Goal: Information Seeking & Learning: Learn about a topic

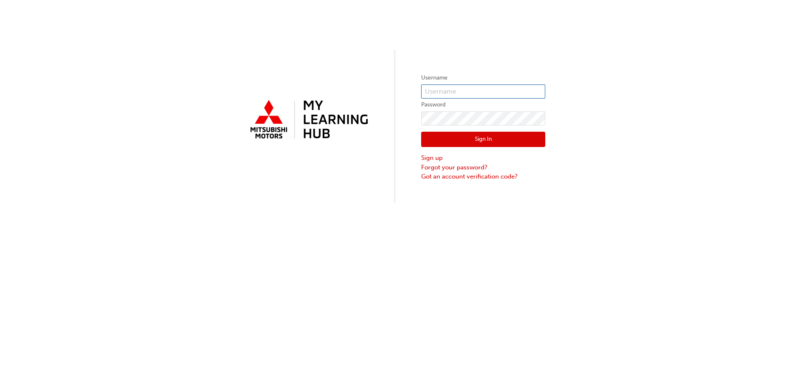
type input "[EMAIL_ADDRESS][DOMAIN_NAME]"
click at [476, 136] on button "Sign In" at bounding box center [483, 140] width 124 height 16
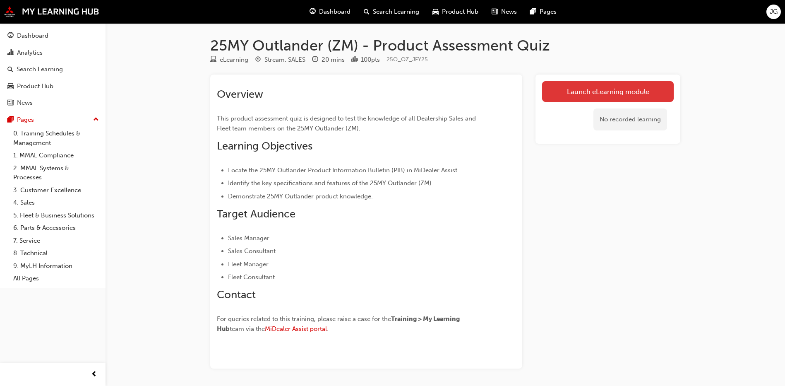
click at [568, 89] on link "Launch eLearning module" at bounding box center [608, 91] width 132 height 21
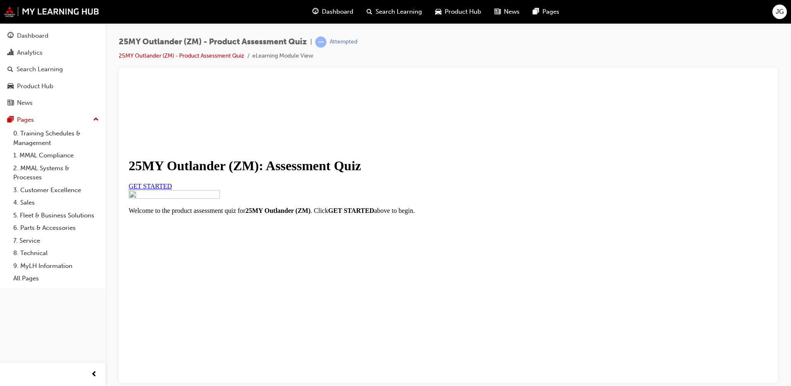
scroll to position [83, 0]
click at [172, 182] on span "GET STARTED" at bounding box center [150, 185] width 43 height 7
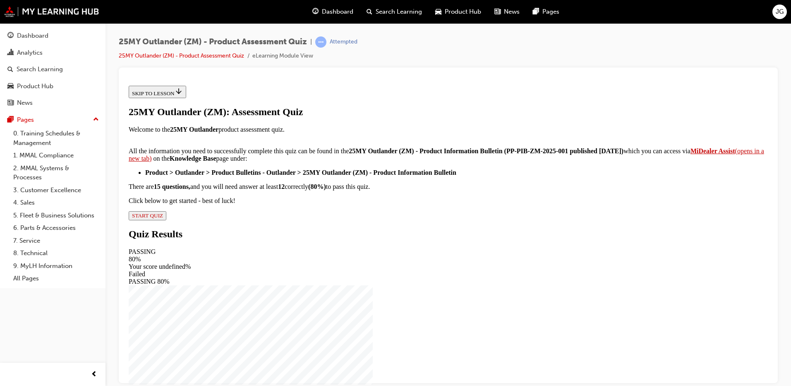
click at [163, 218] on span "START QUIZ" at bounding box center [147, 215] width 31 height 6
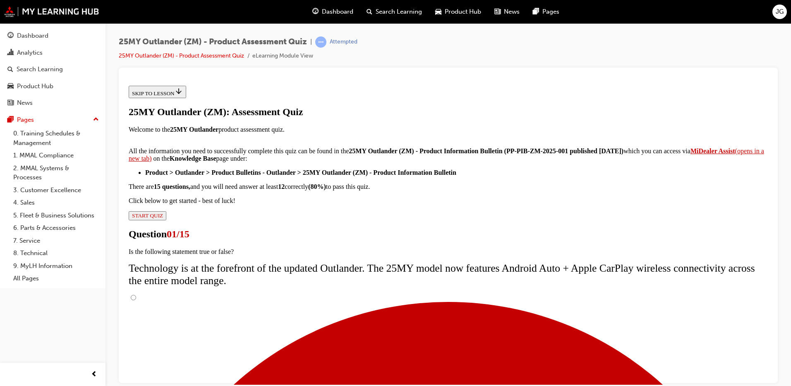
scroll to position [65, 0]
click at [136, 294] on input "True" at bounding box center [133, 296] width 5 height 5
radio input "true"
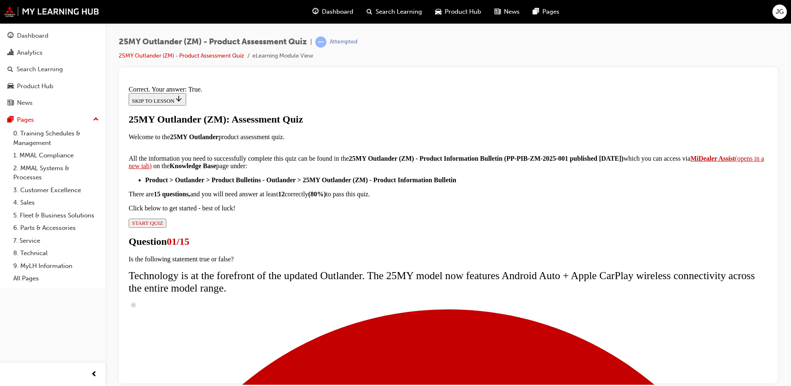
scroll to position [91, 0]
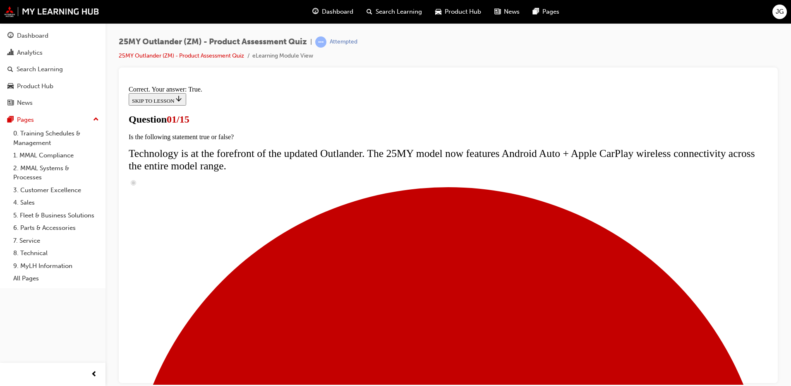
scroll to position [83, 0]
radio input "true"
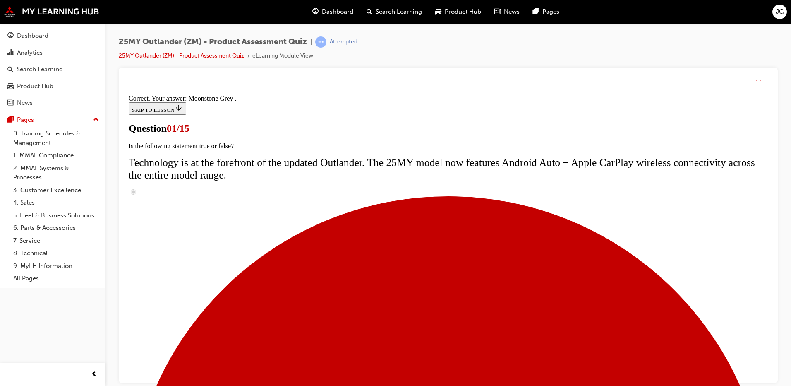
scroll to position [196, 0]
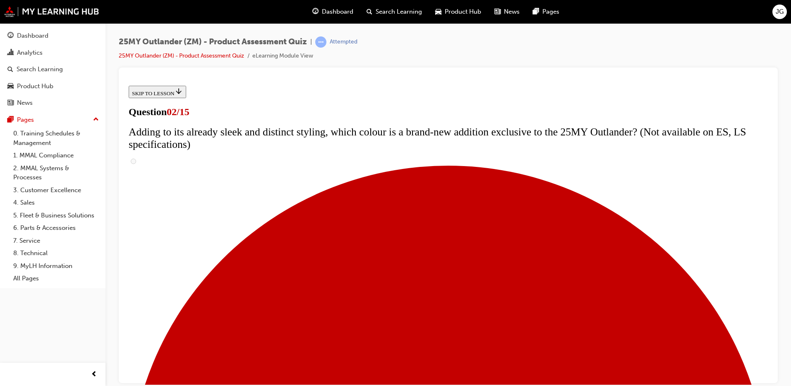
scroll to position [124, 0]
checkbox input "true"
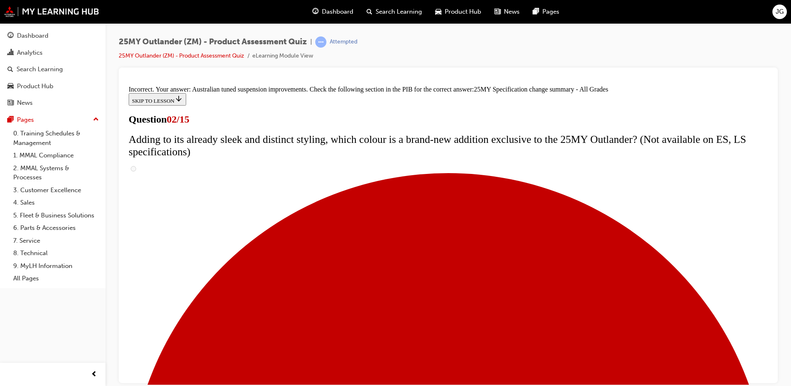
scroll to position [275, 0]
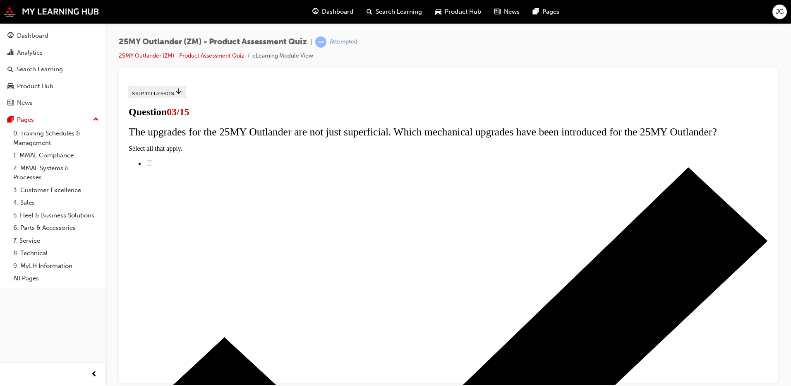
scroll to position [83, 0]
radio input "true"
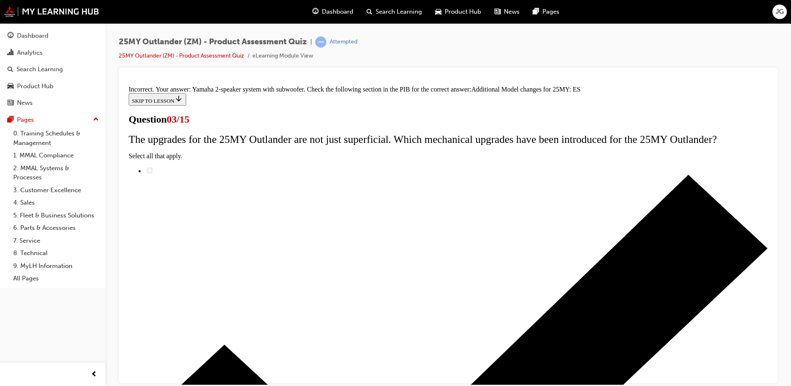
scroll to position [180, 0]
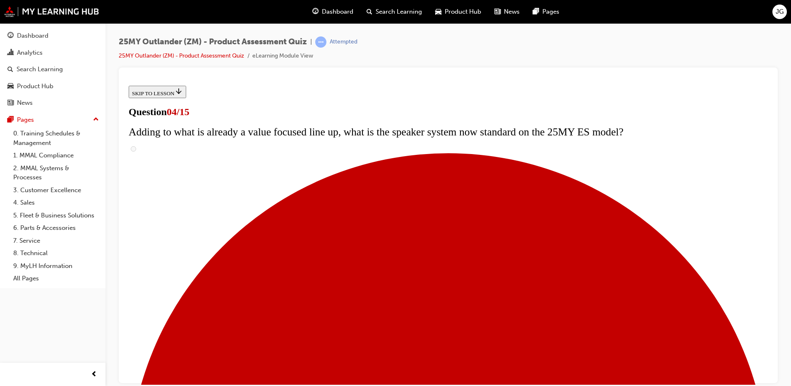
scroll to position [124, 0]
checkbox input "true"
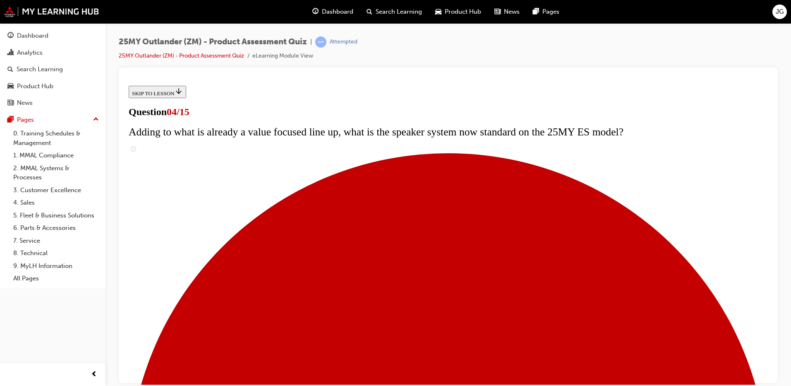
checkbox input "true"
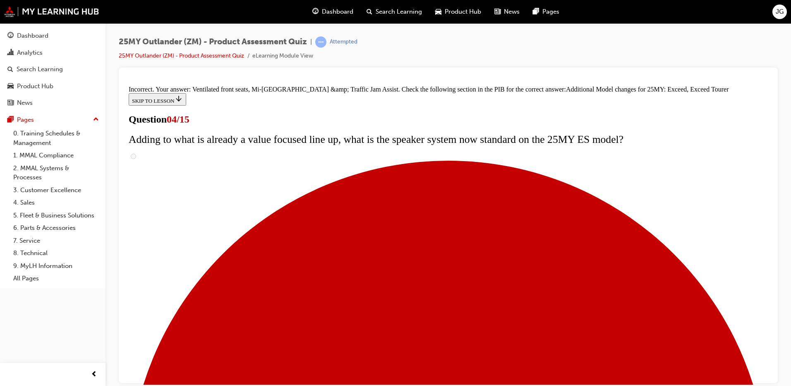
scroll to position [308, 0]
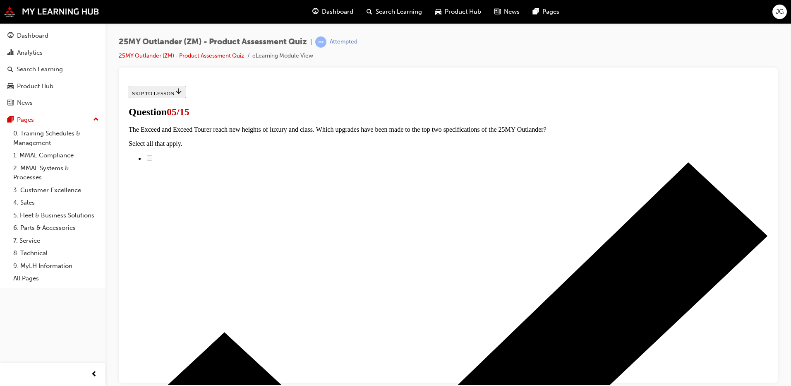
scroll to position [83, 0]
radio input "true"
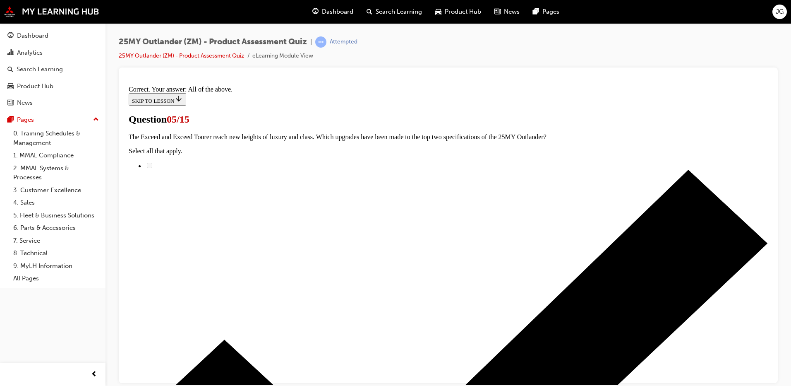
scroll to position [196, 0]
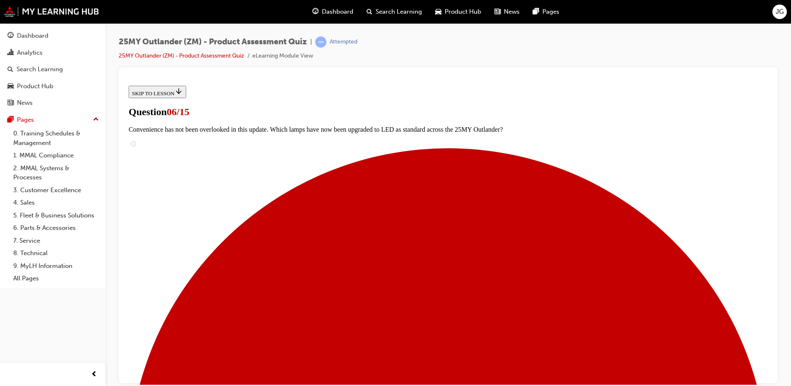
scroll to position [207, 0]
radio input "true"
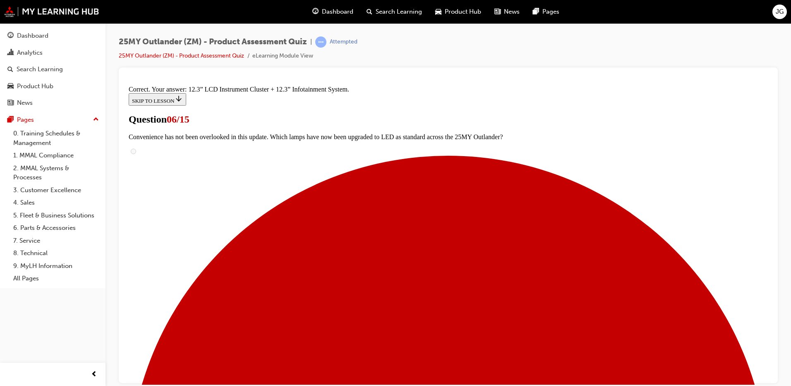
scroll to position [274, 0]
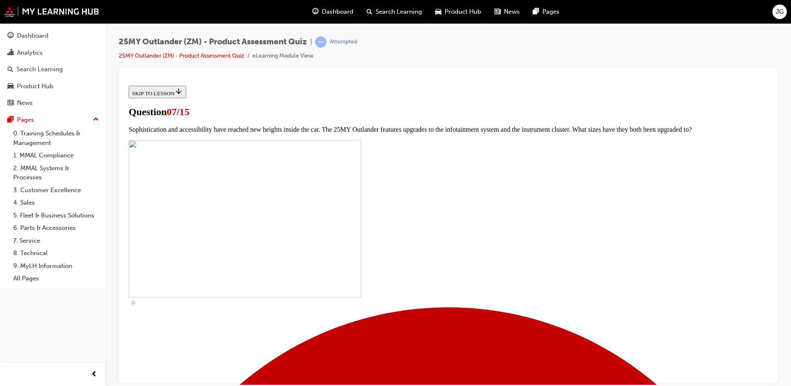
scroll to position [290, 0]
drag, startPoint x: 323, startPoint y: 202, endPoint x: 327, endPoint y: 207, distance: 6.8
checkbox input "true"
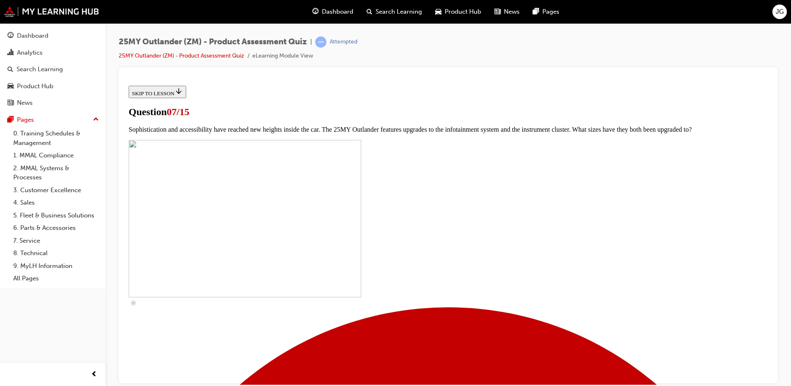
checkbox input "true"
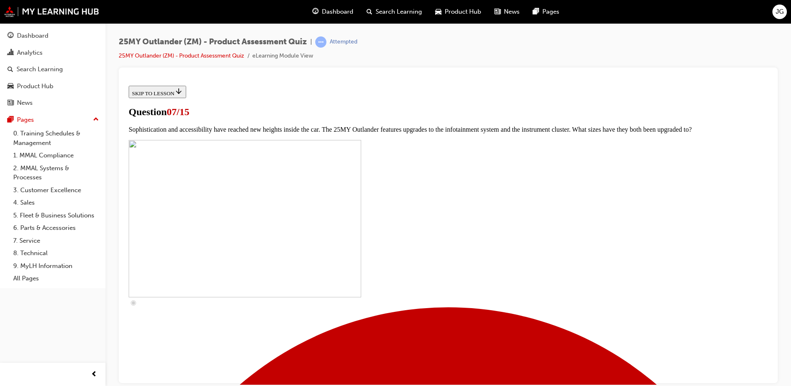
checkbox input "true"
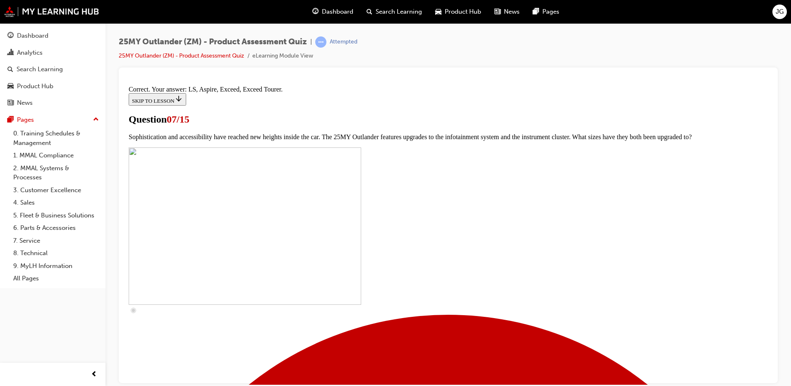
scroll to position [368, 0]
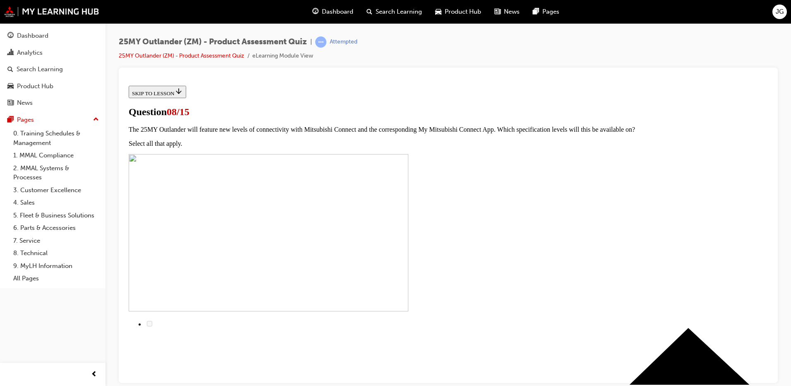
scroll to position [103, 0]
radio input "true"
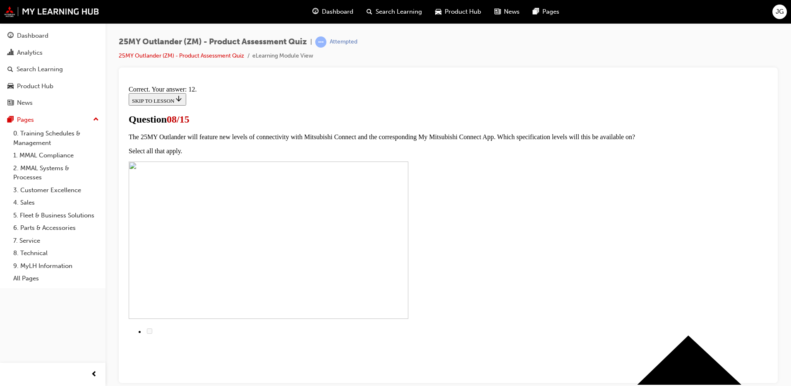
scroll to position [130, 0]
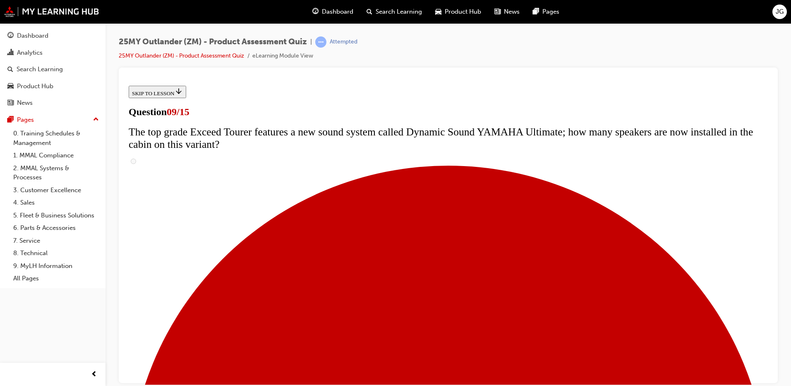
scroll to position [331, 0]
radio input "true"
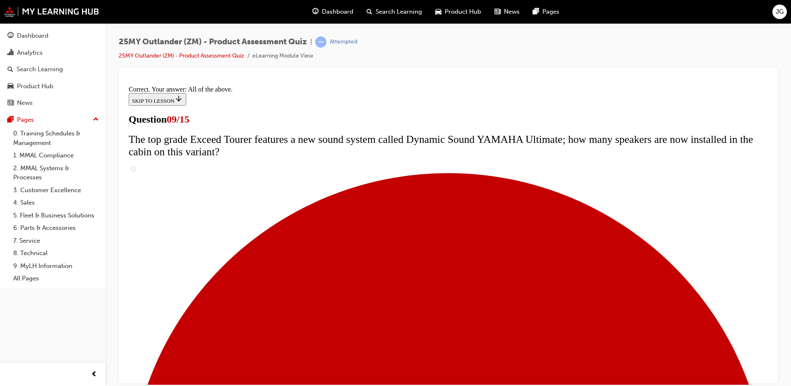
scroll to position [425, 0]
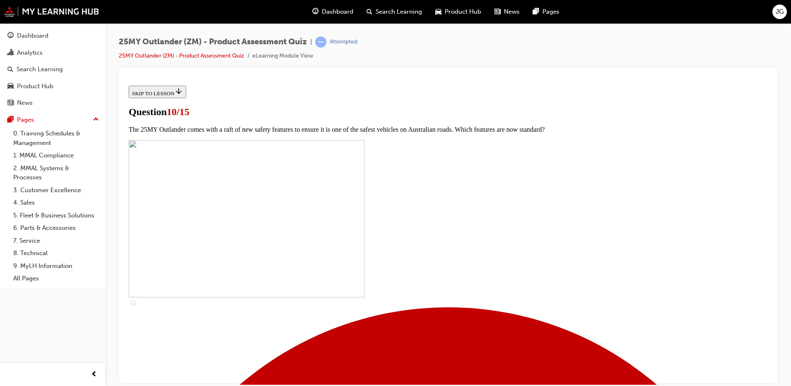
scroll to position [248, 0]
checkbox input "true"
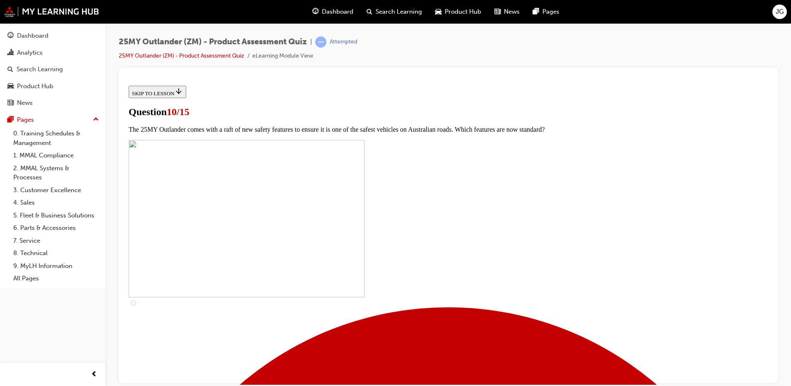
checkbox input "true"
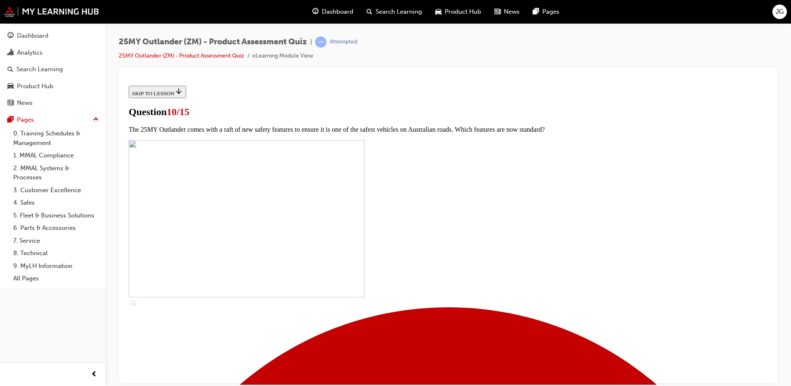
checkbox input "true"
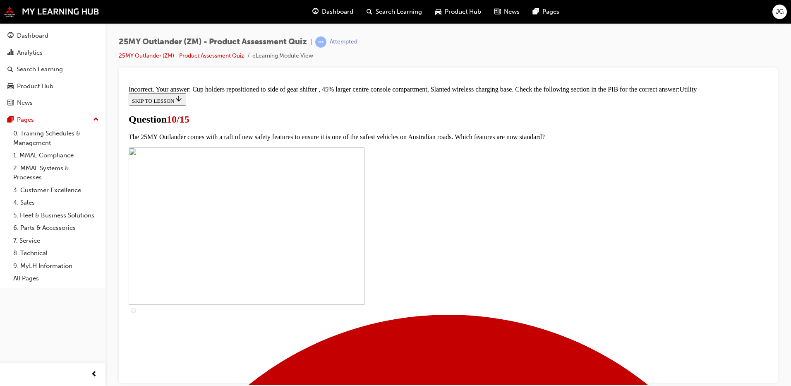
scroll to position [399, 0]
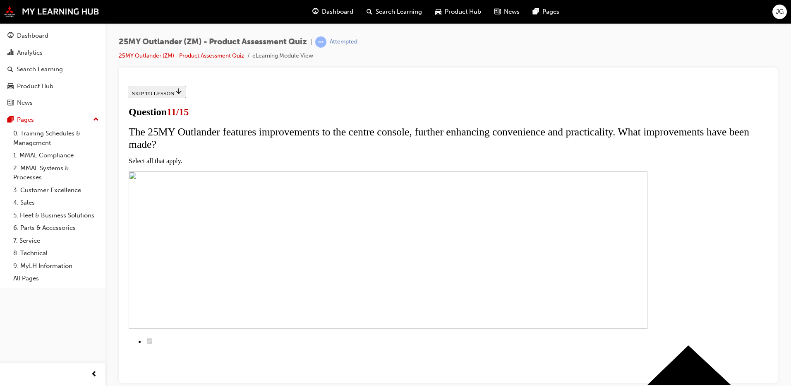
scroll to position [124, 0]
checkbox input "true"
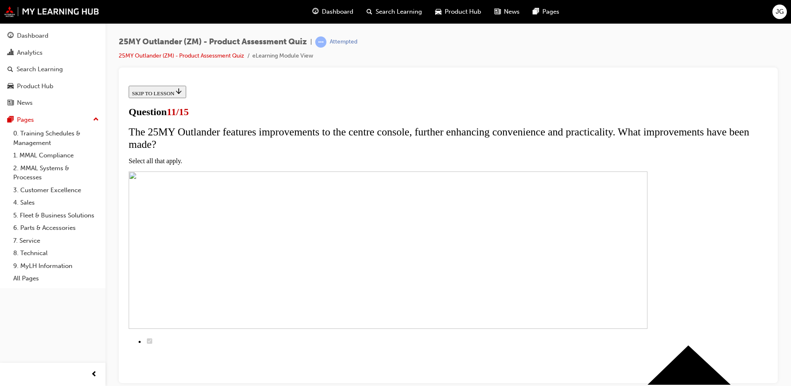
checkbox input "true"
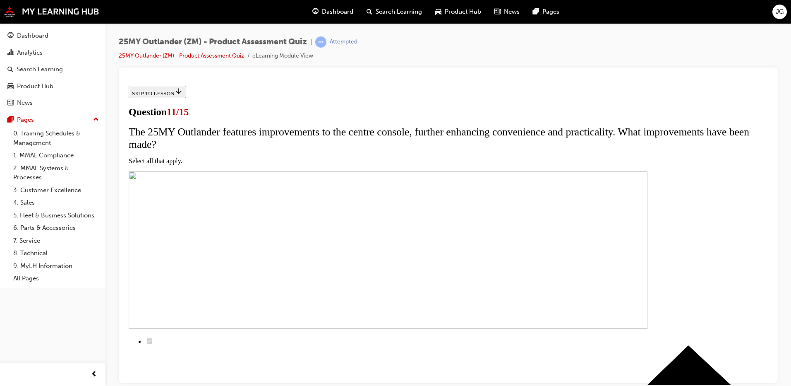
drag, startPoint x: 316, startPoint y: 286, endPoint x: 365, endPoint y: 309, distance: 53.9
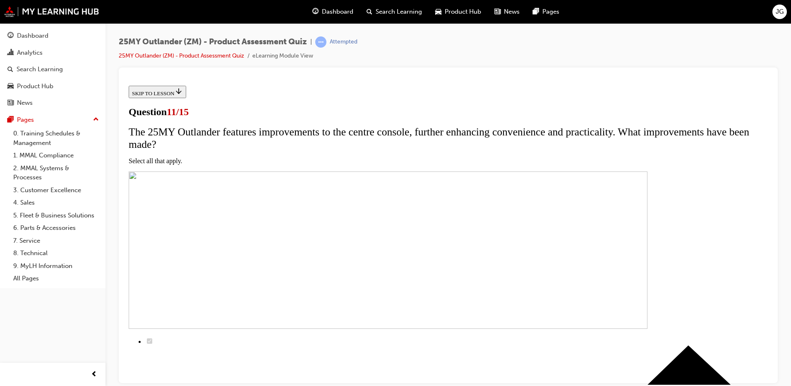
checkbox input "true"
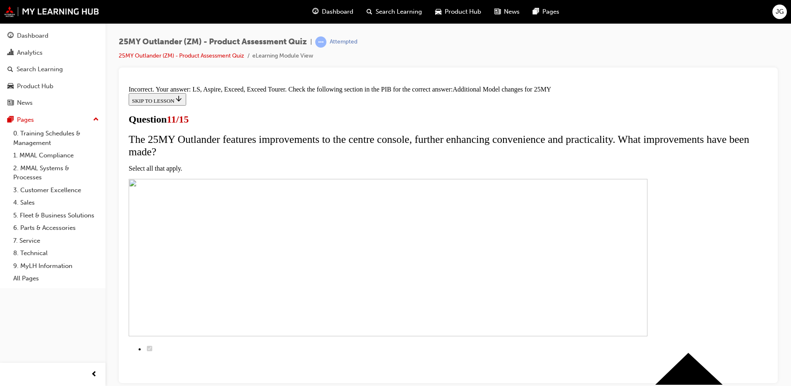
scroll to position [242, 0]
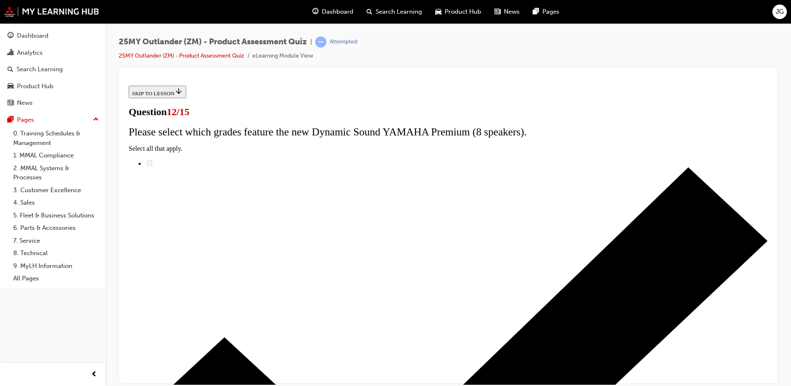
radio input "true"
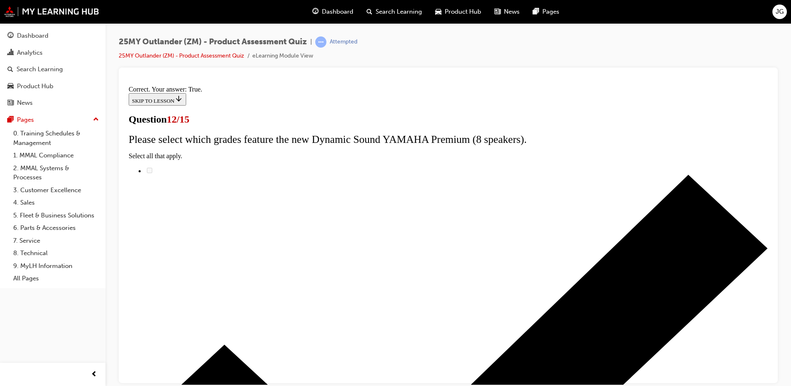
scroll to position [91, 0]
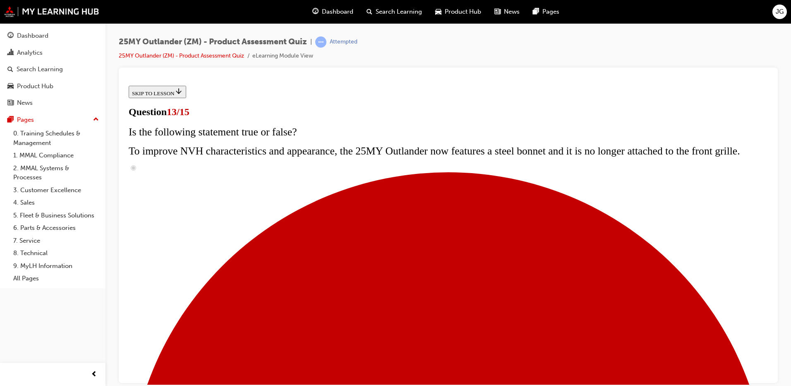
scroll to position [124, 0]
radio input "true"
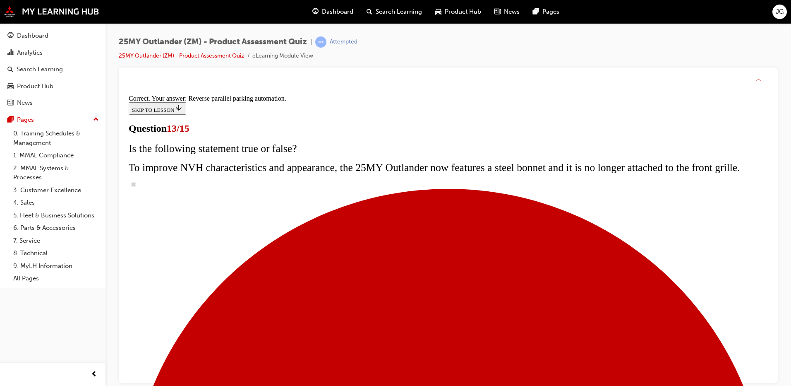
scroll to position [210, 0]
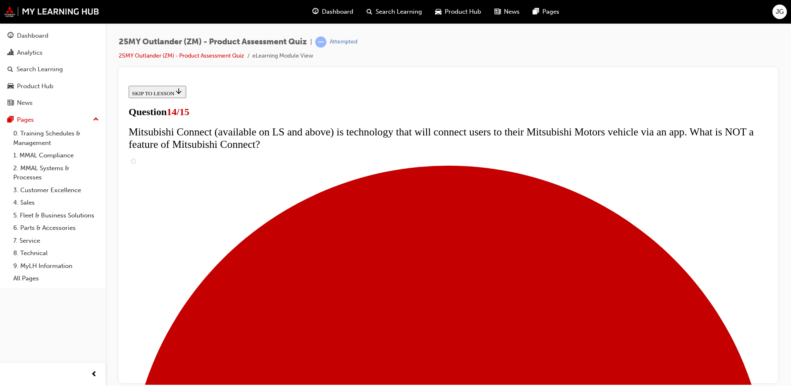
scroll to position [248, 0]
radio input "true"
drag, startPoint x: 321, startPoint y: 276, endPoint x: 325, endPoint y: 281, distance: 6.7
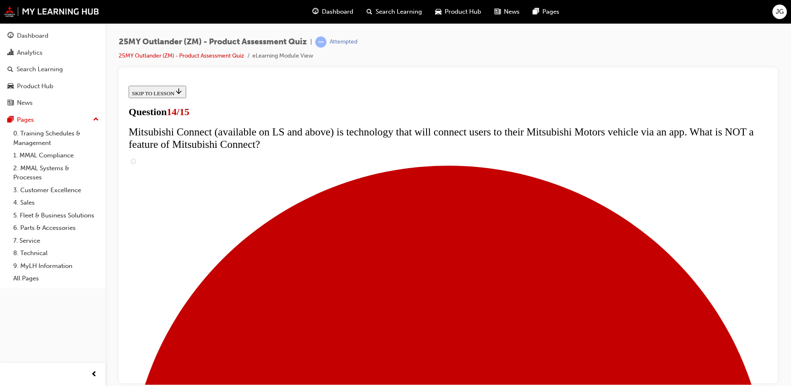
radio input "true"
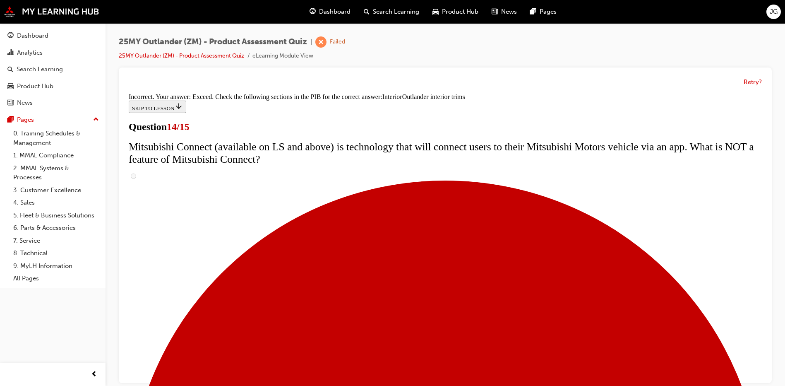
scroll to position [425, 0]
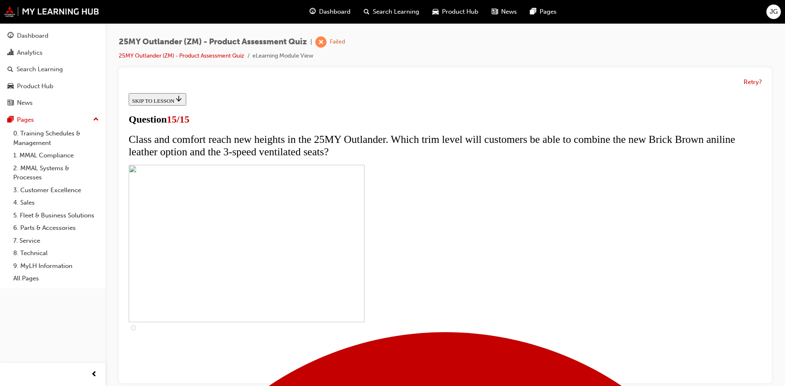
scroll to position [48, 0]
click at [748, 79] on button "Retry?" at bounding box center [753, 82] width 18 height 10
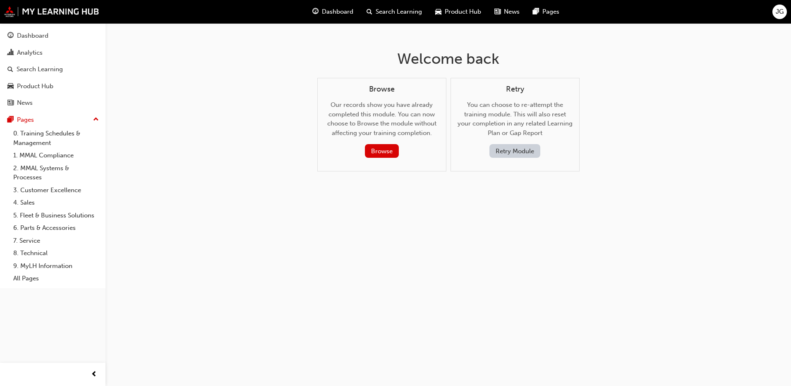
click at [507, 154] on button "Retry Module" at bounding box center [515, 151] width 51 height 14
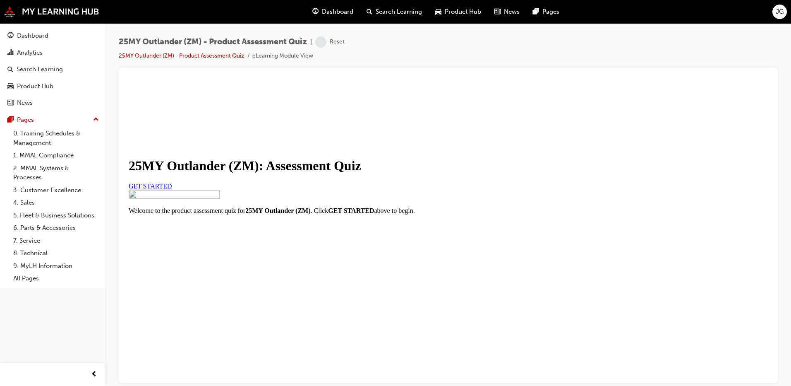
scroll to position [89, 0]
click at [172, 182] on span "GET STARTED" at bounding box center [150, 185] width 43 height 7
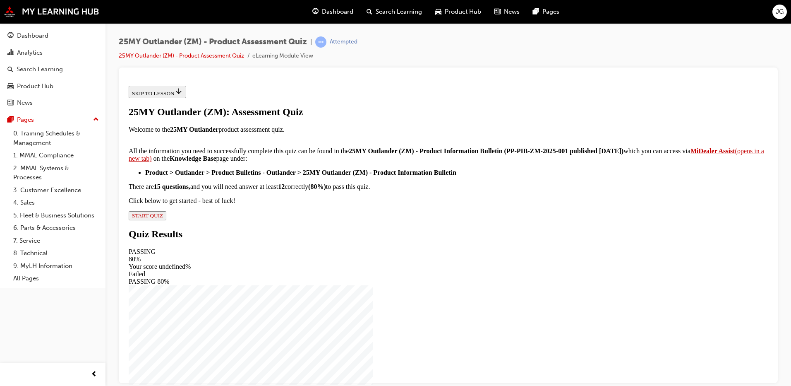
scroll to position [129, 0]
click at [163, 218] on span "START QUIZ" at bounding box center [147, 215] width 31 height 6
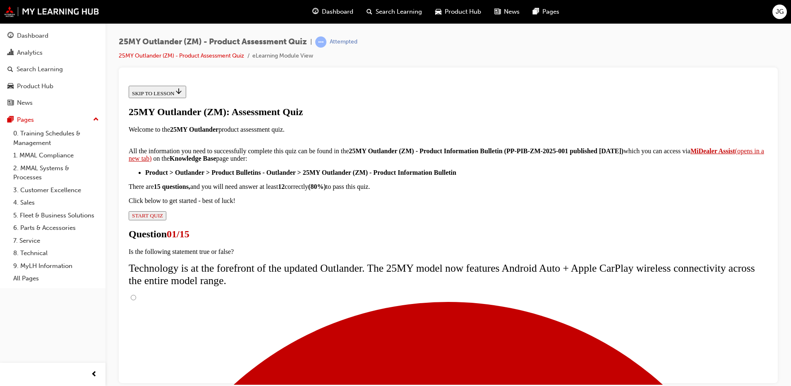
scroll to position [65, 0]
click at [136, 294] on input "True" at bounding box center [133, 296] width 5 height 5
radio input "true"
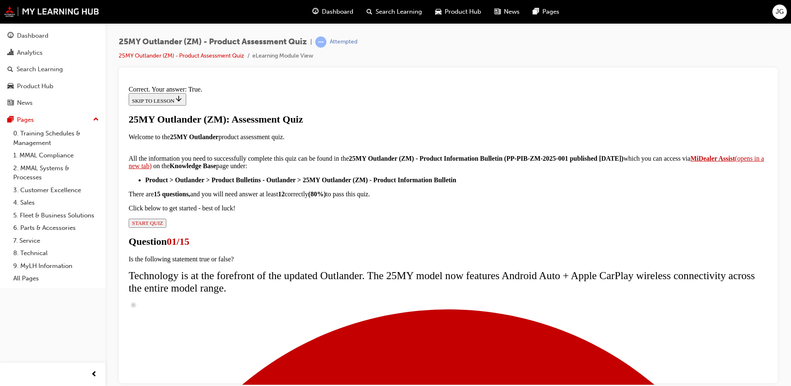
scroll to position [91, 0]
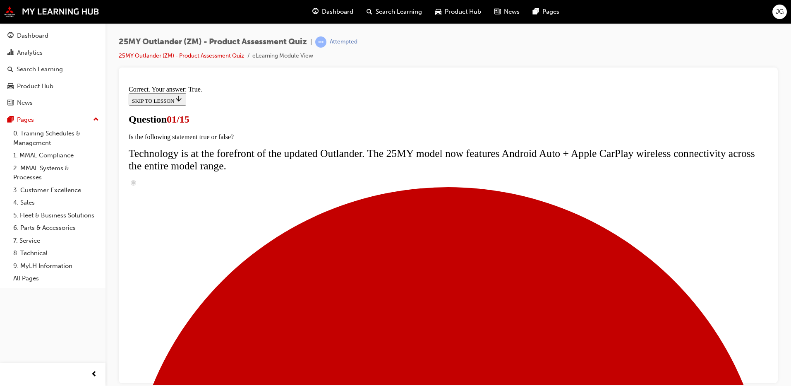
scroll to position [74, 0]
radio input "true"
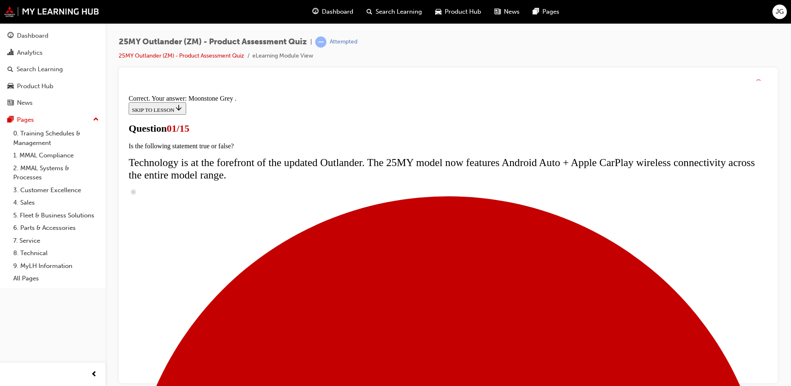
scroll to position [196, 0]
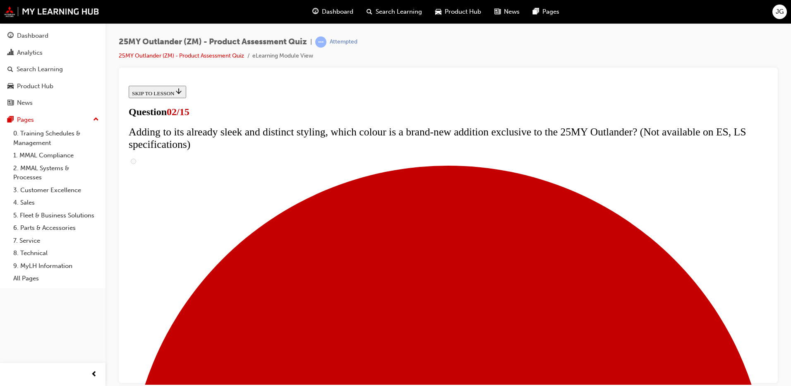
scroll to position [166, 0]
checkbox input "true"
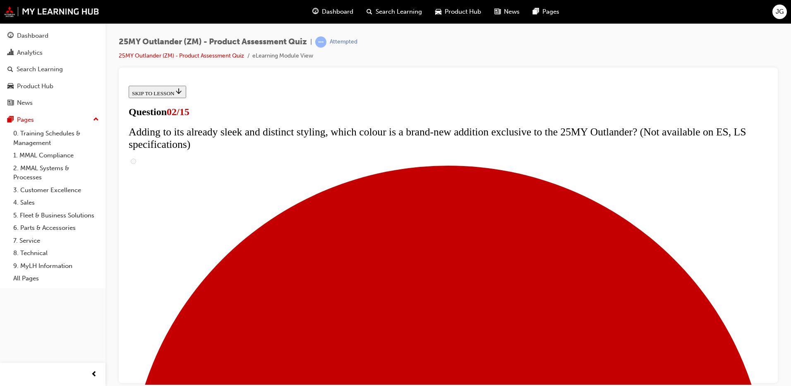
checkbox input "true"
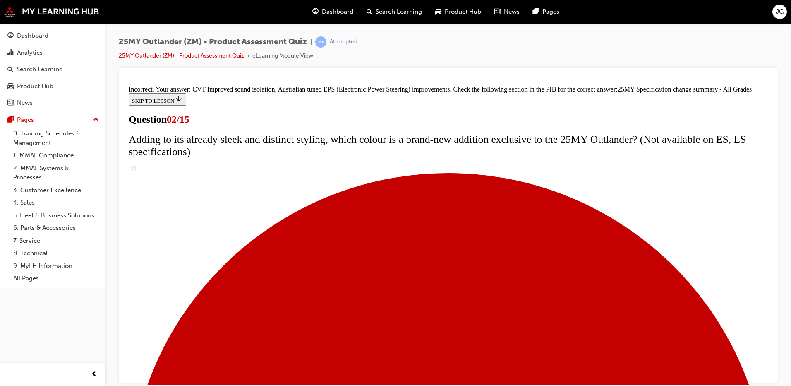
scroll to position [275, 0]
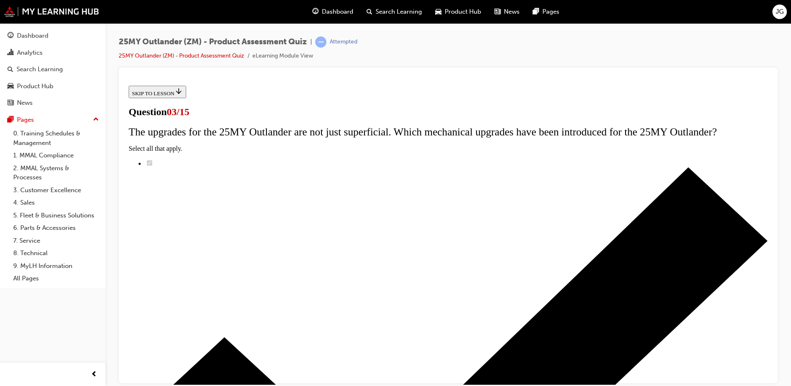
scroll to position [83, 0]
radio input "true"
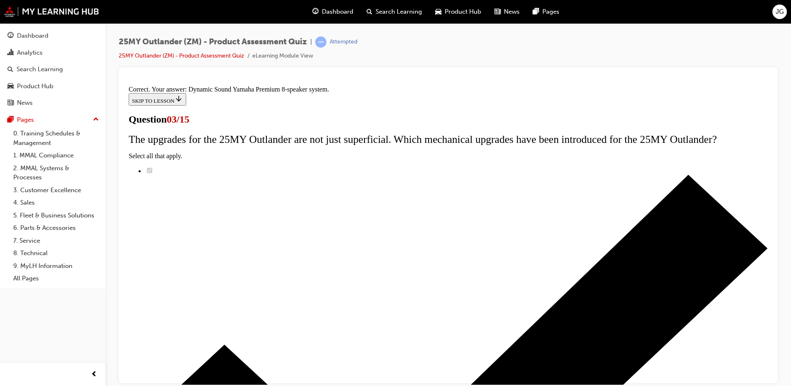
scroll to position [130, 0]
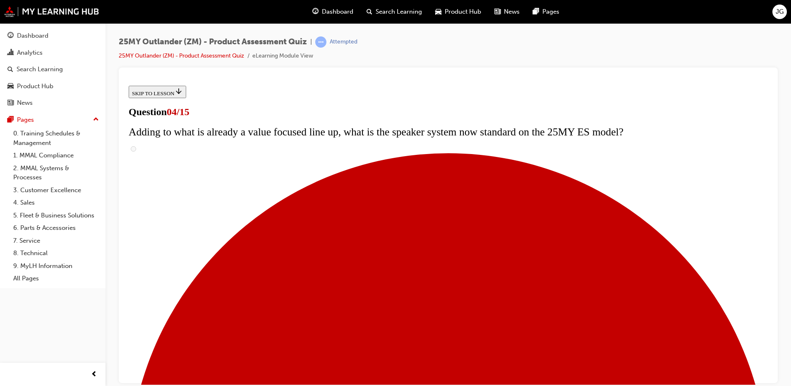
scroll to position [124, 0]
checkbox input "true"
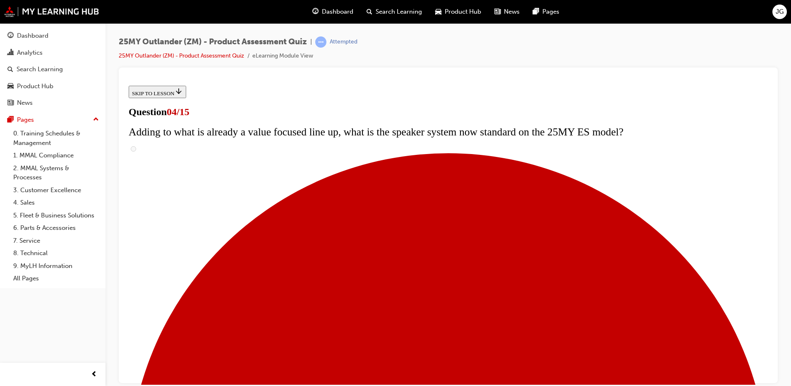
checkbox input "true"
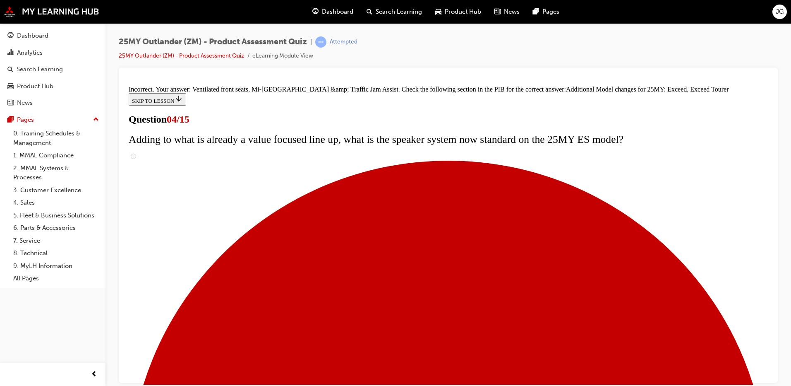
scroll to position [308, 0]
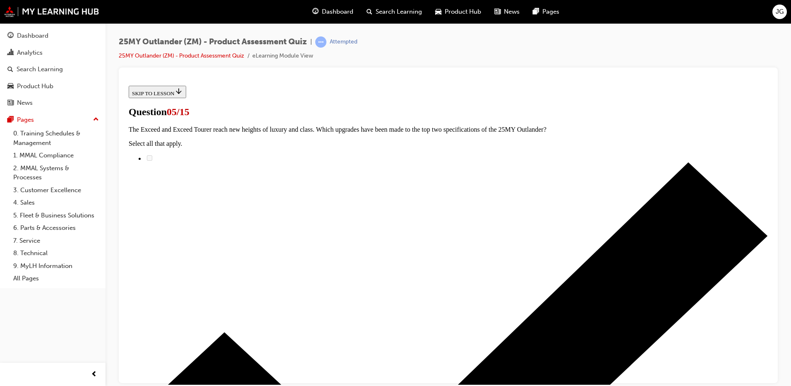
scroll to position [124, 0]
radio input "true"
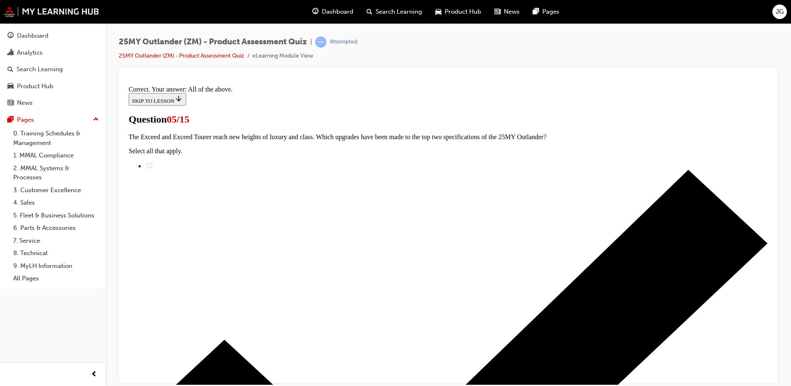
scroll to position [196, 0]
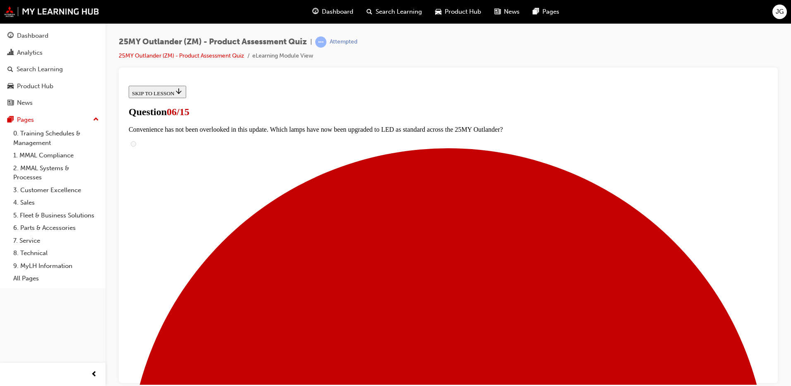
scroll to position [248, 0]
radio input "true"
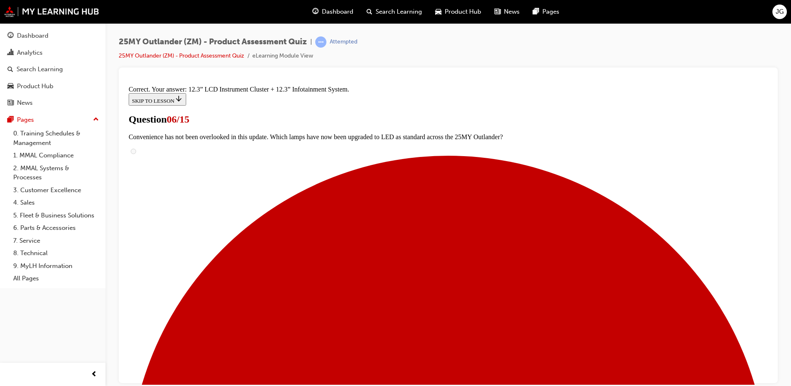
scroll to position [274, 0]
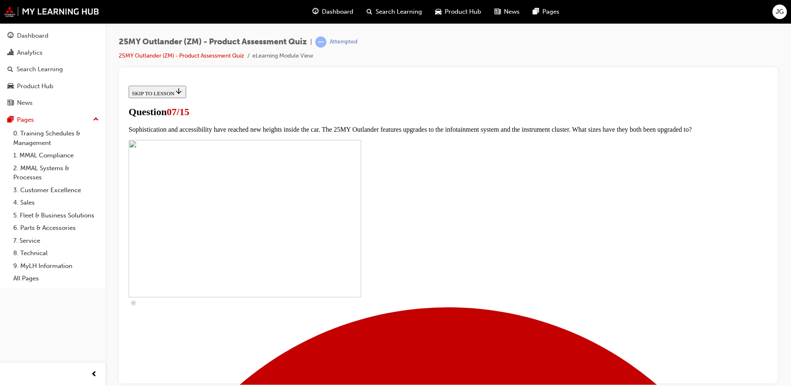
scroll to position [248, 0]
checkbox input "true"
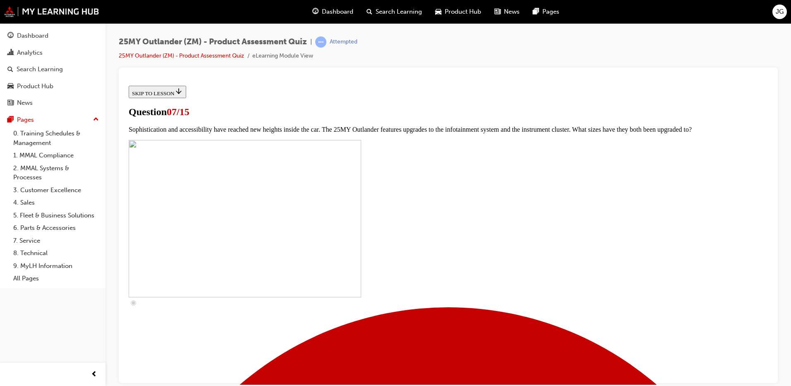
checkbox input "true"
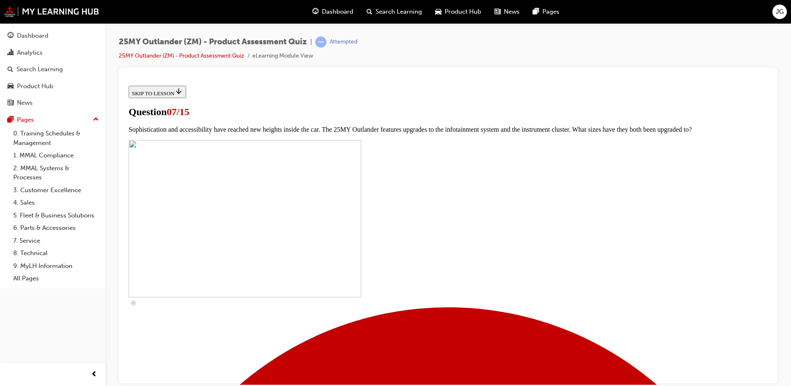
checkbox input "true"
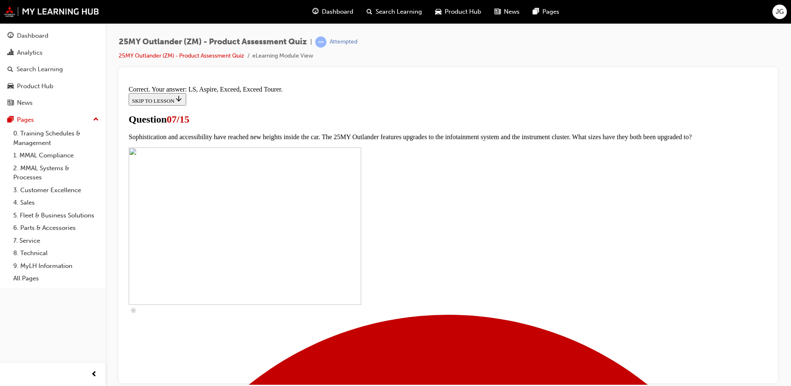
scroll to position [368, 0]
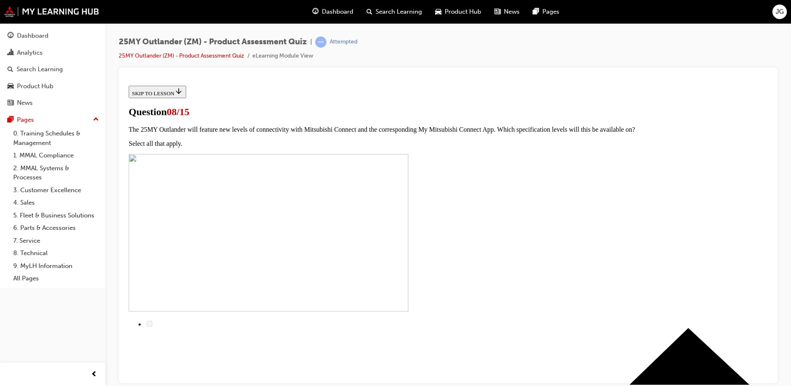
scroll to position [83, 0]
radio input "true"
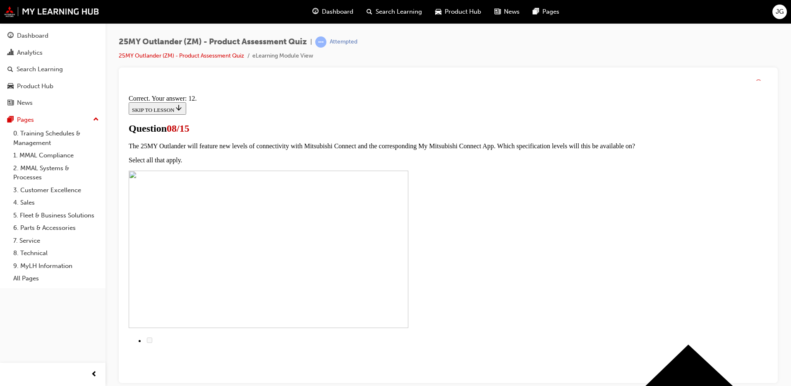
scroll to position [130, 0]
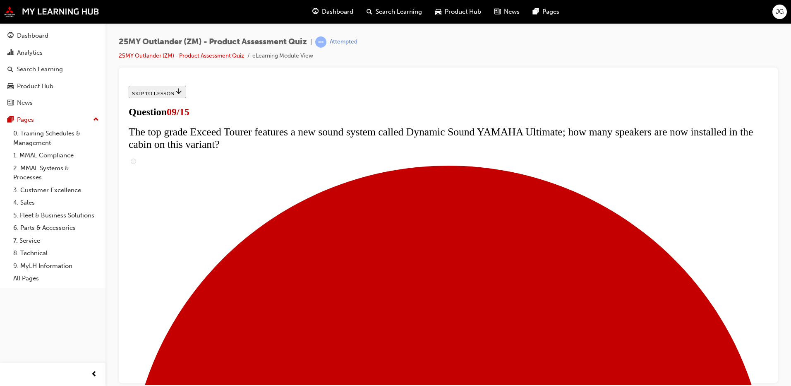
scroll to position [124, 0]
radio input "true"
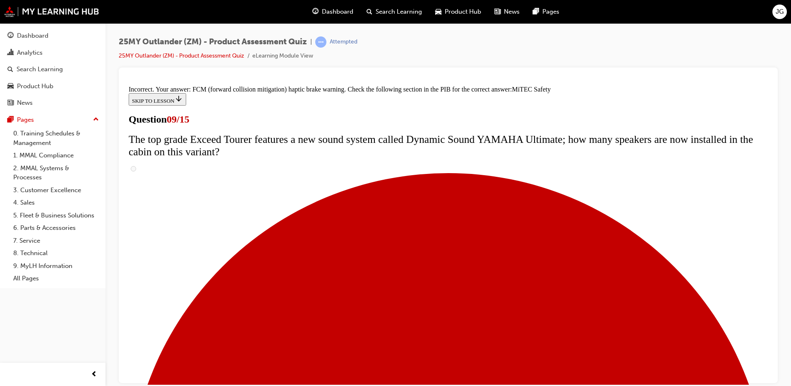
scroll to position [476, 0]
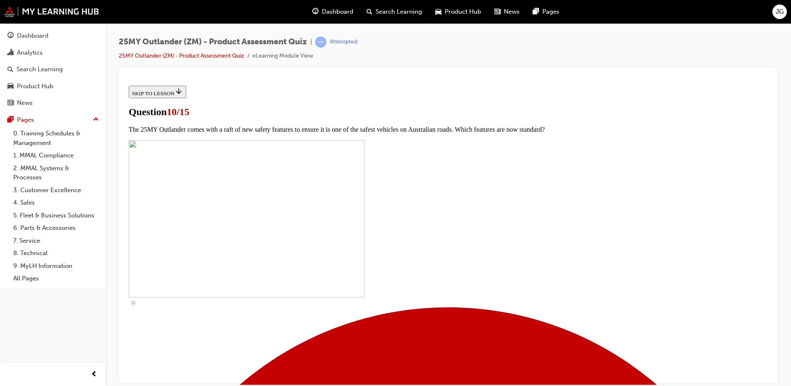
scroll to position [166, 0]
checkbox input "true"
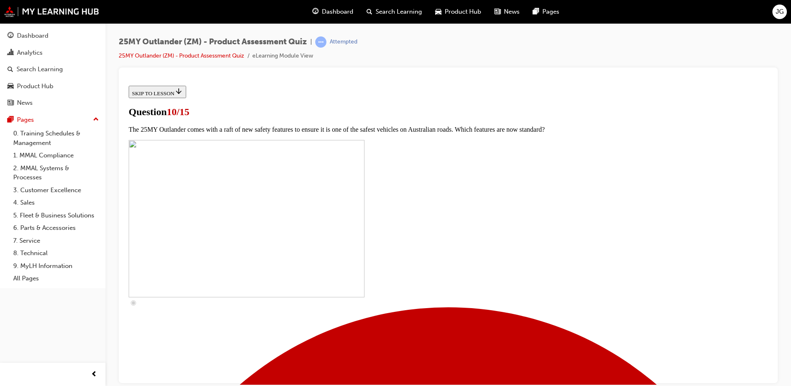
checkbox input "true"
drag, startPoint x: 315, startPoint y: 223, endPoint x: 406, endPoint y: 268, distance: 102.0
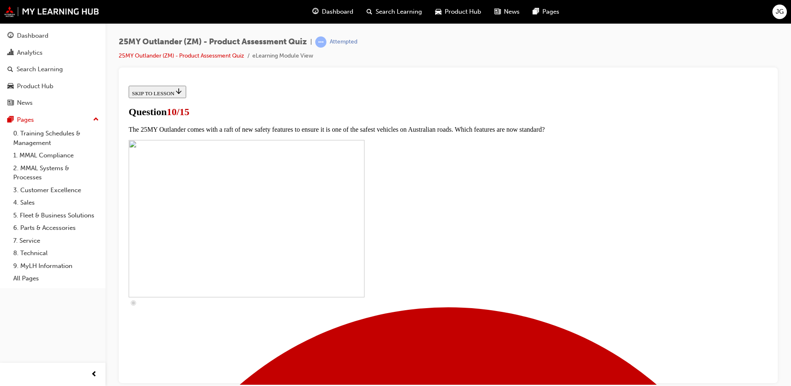
checkbox input "false"
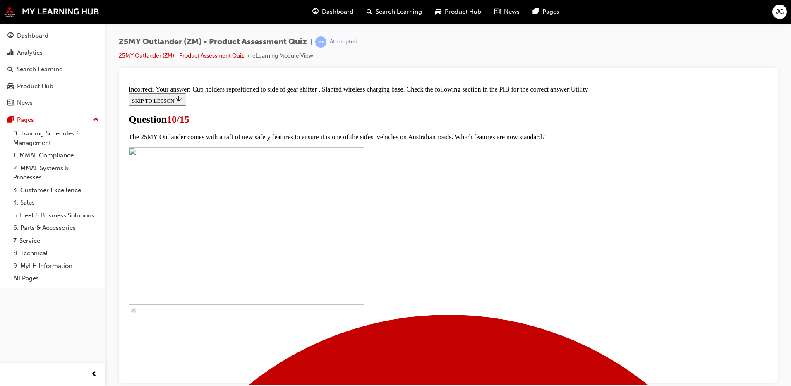
scroll to position [399, 0]
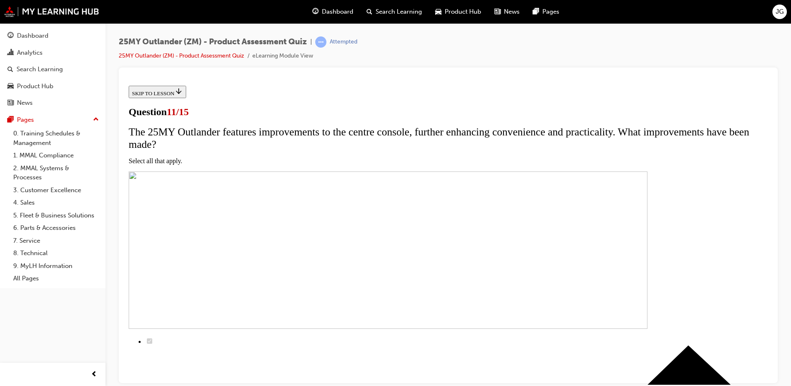
scroll to position [41, 0]
checkbox input "true"
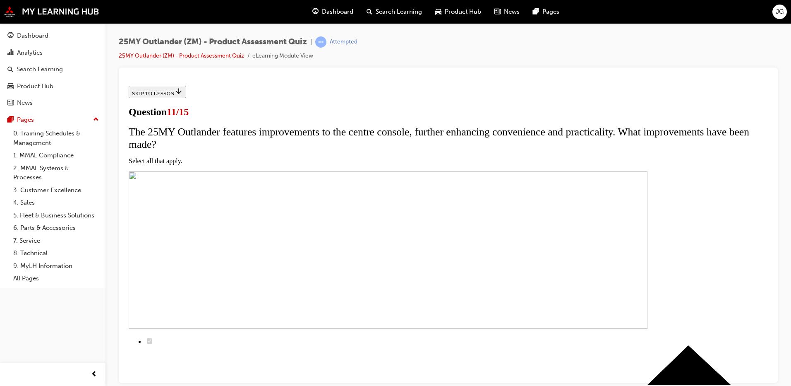
checkbox input "true"
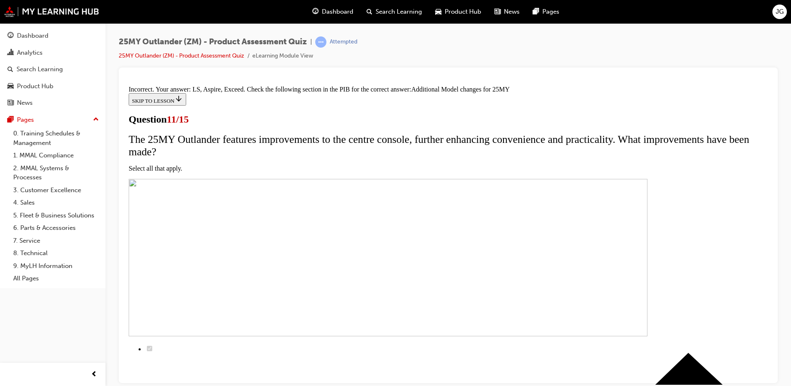
scroll to position [242, 0]
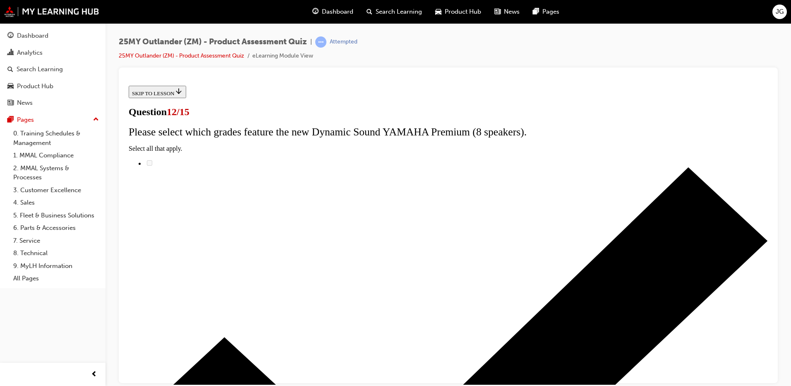
radio input "true"
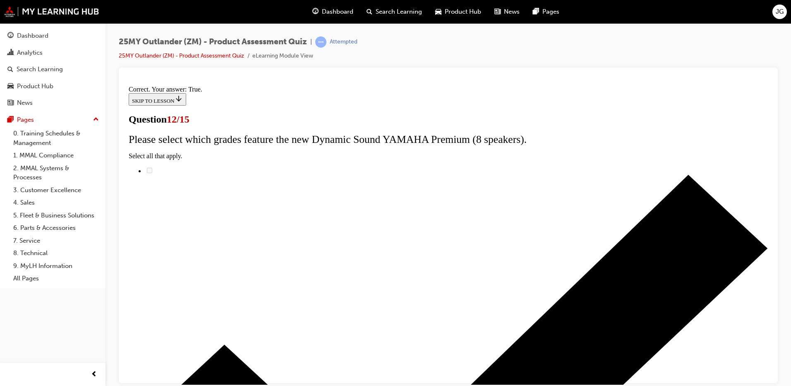
scroll to position [91, 0]
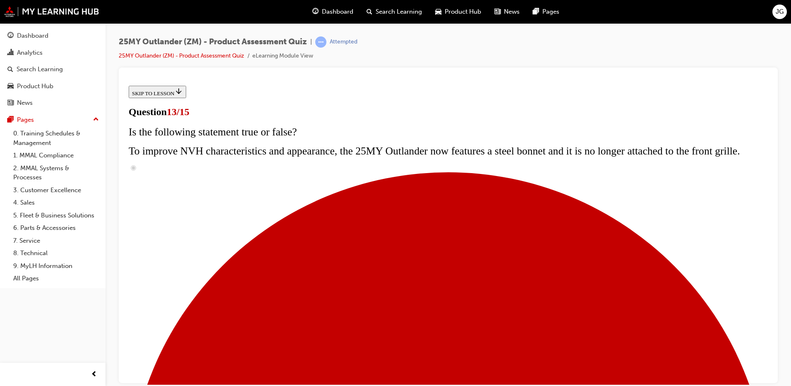
scroll to position [124, 0]
radio input "true"
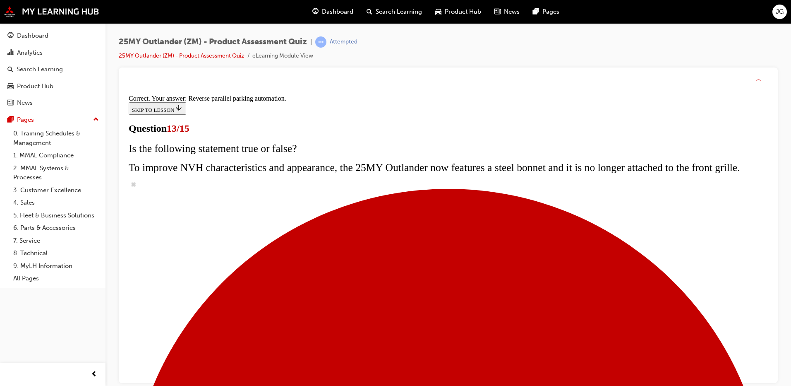
scroll to position [210, 0]
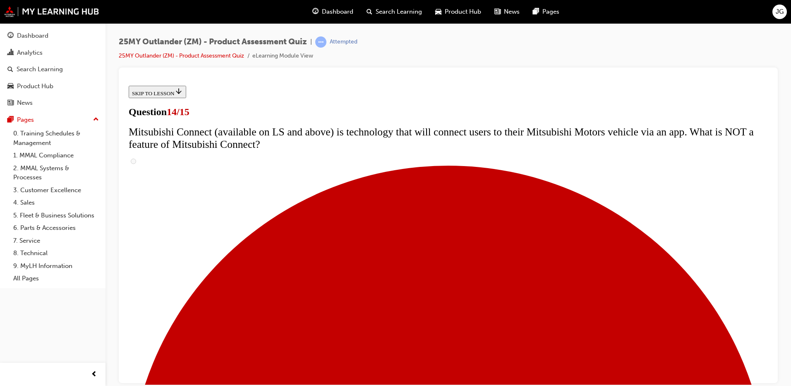
scroll to position [248, 0]
radio input "true"
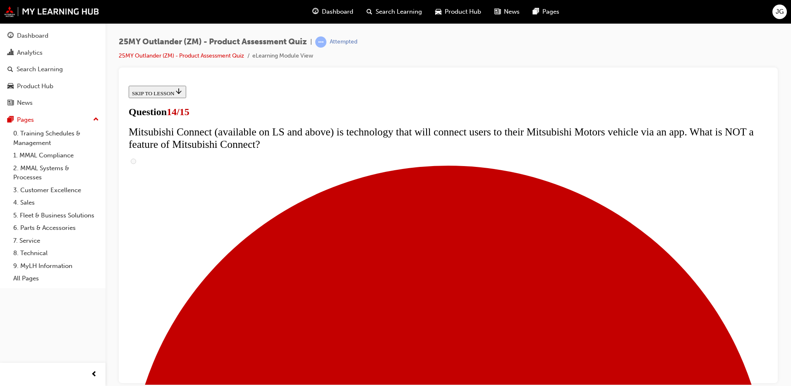
radio input "true"
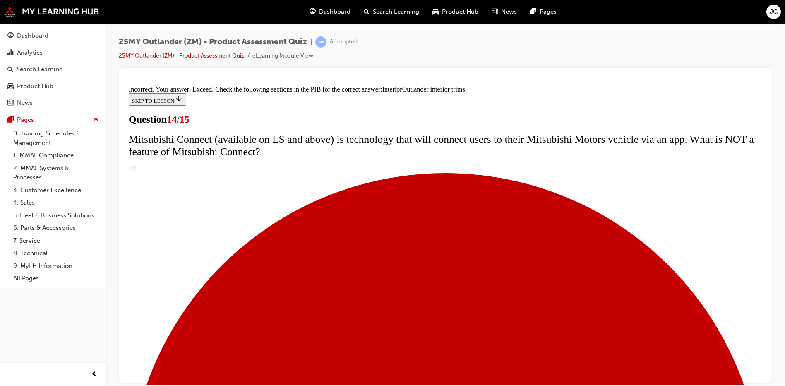
scroll to position [425, 0]
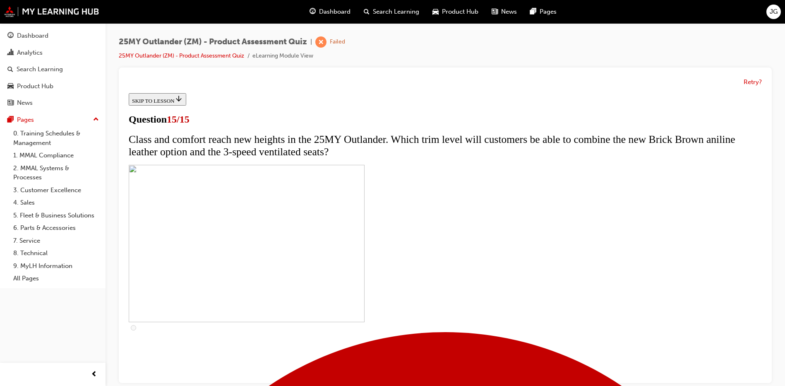
scroll to position [6, 0]
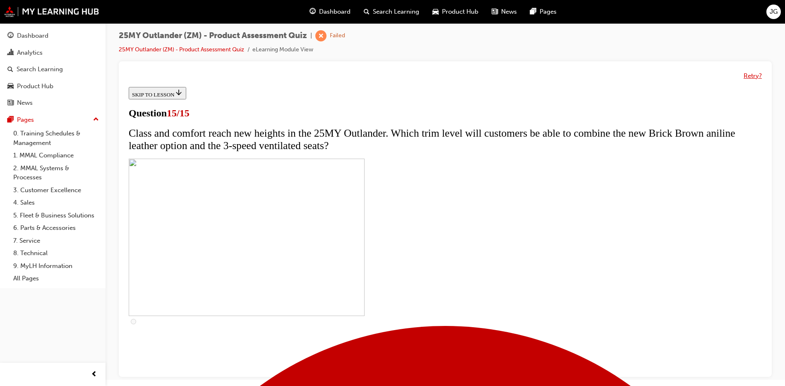
click at [751, 78] on button "Retry?" at bounding box center [753, 76] width 18 height 10
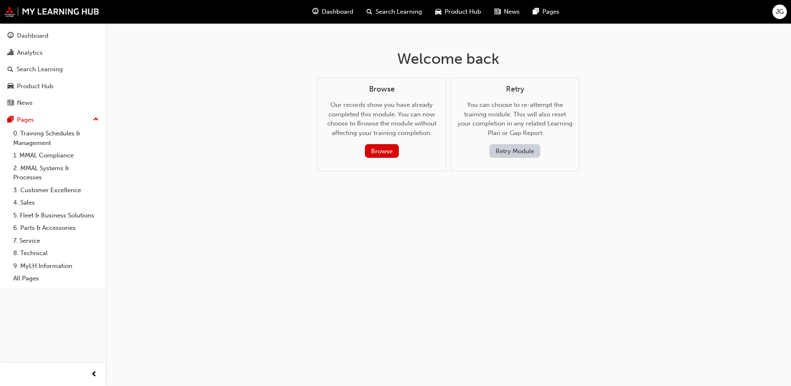
click at [511, 148] on button "Retry Module" at bounding box center [515, 151] width 51 height 14
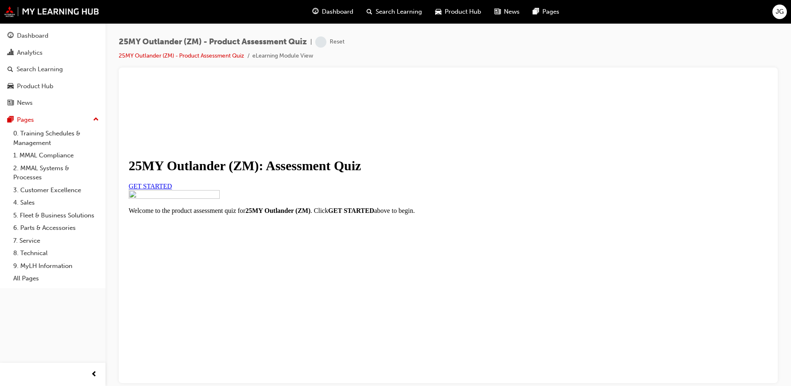
scroll to position [89, 0]
click at [172, 182] on link "GET STARTED" at bounding box center [150, 185] width 43 height 7
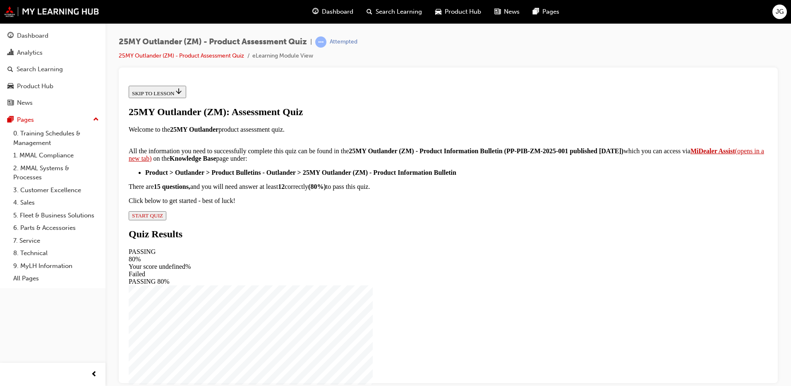
click at [163, 218] on span "START QUIZ" at bounding box center [147, 215] width 31 height 6
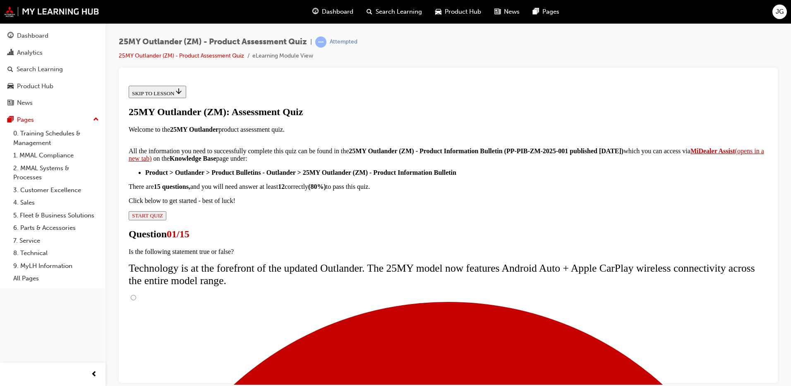
click at [136, 294] on input "True" at bounding box center [133, 296] width 5 height 5
radio input "true"
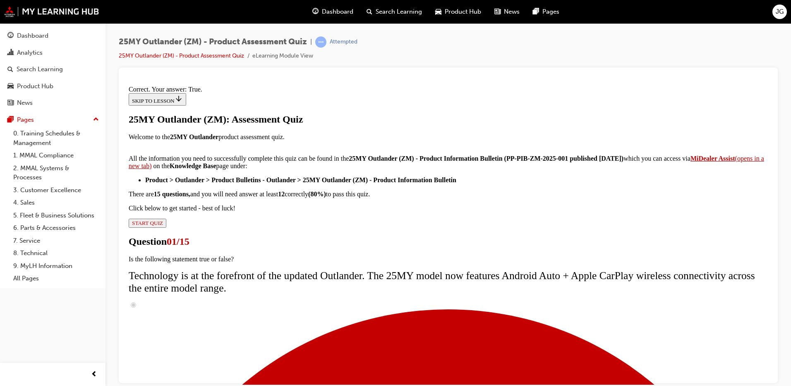
scroll to position [91, 0]
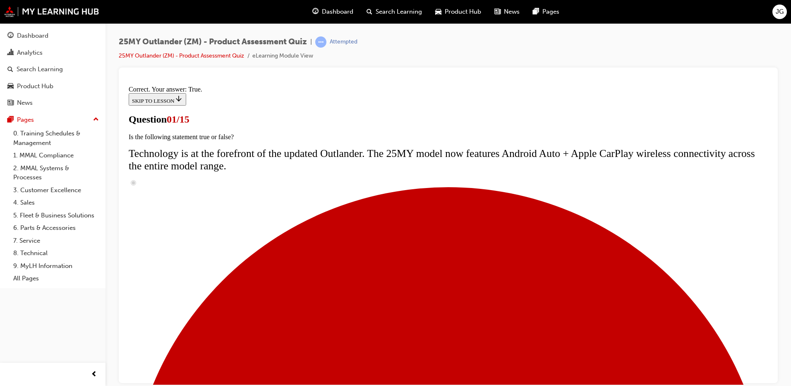
scroll to position [170, 0]
radio input "true"
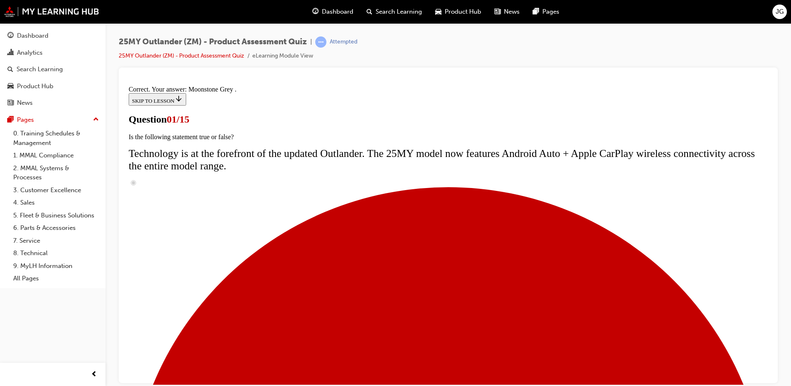
scroll to position [196, 0]
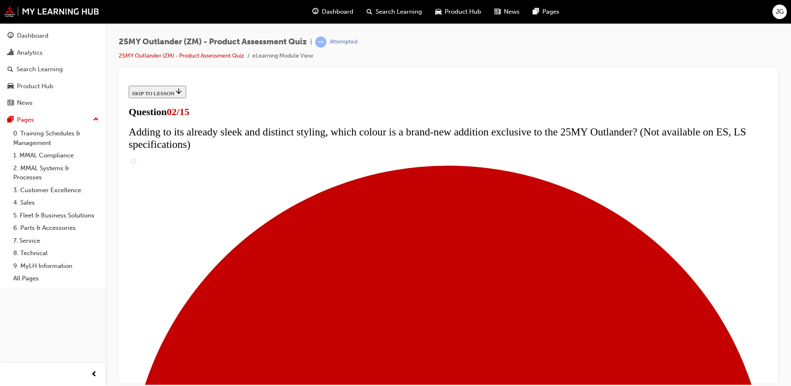
scroll to position [83, 0]
checkbox input "true"
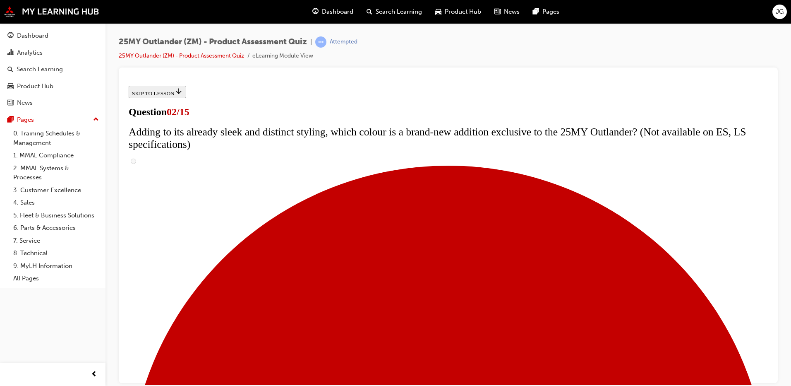
checkbox input "false"
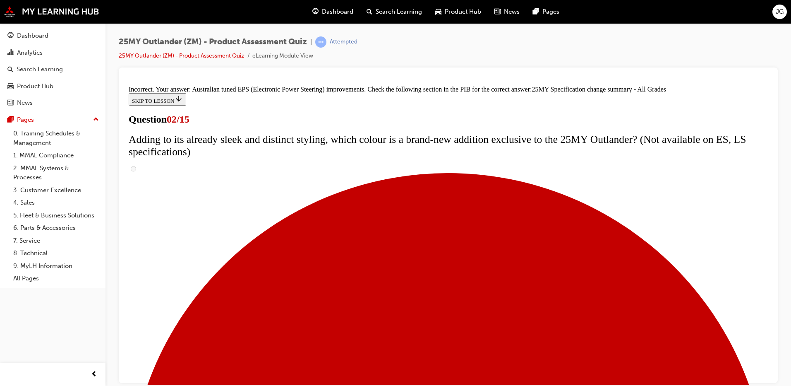
scroll to position [275, 0]
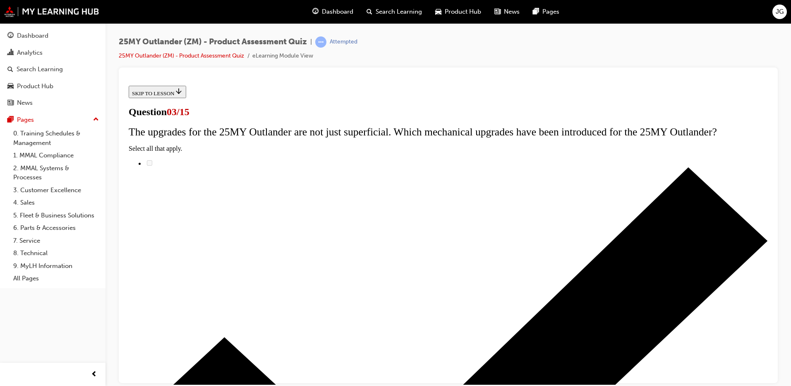
scroll to position [83, 0]
radio input "true"
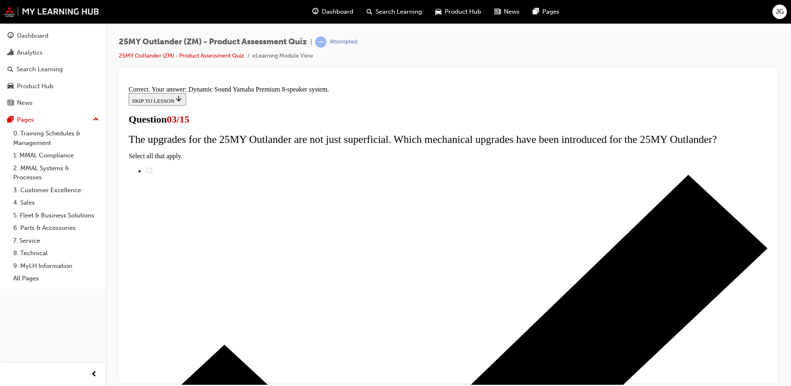
scroll to position [130, 0]
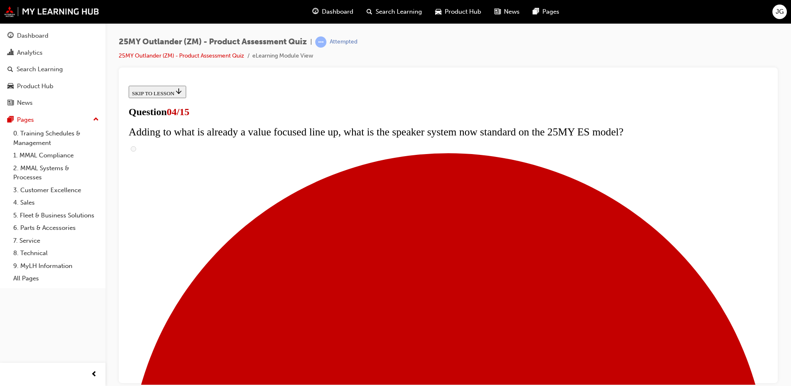
scroll to position [152, 0]
checkbox input "true"
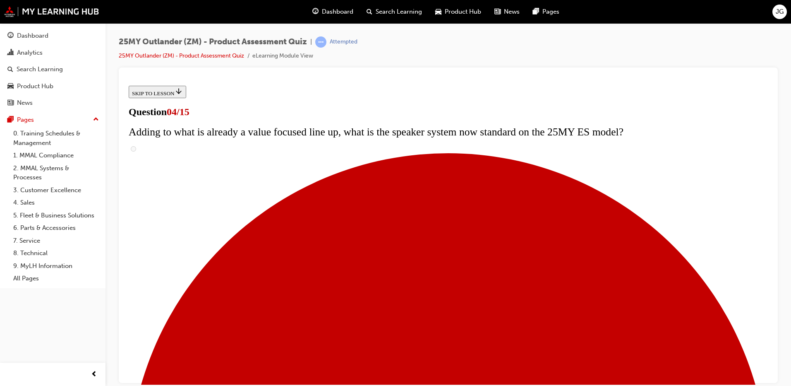
checkbox input "true"
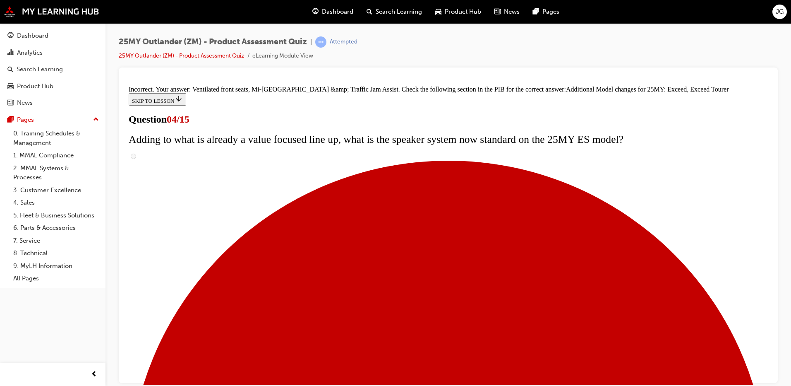
scroll to position [308, 0]
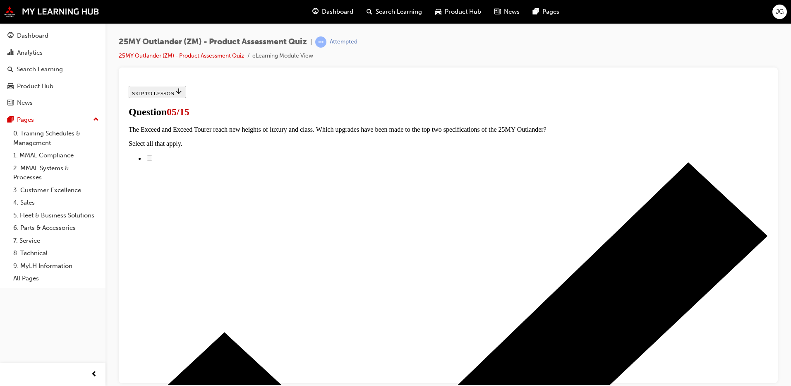
scroll to position [124, 0]
radio input "true"
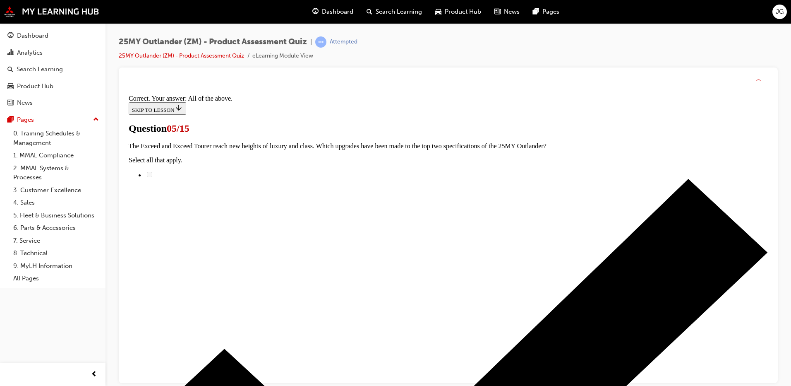
scroll to position [196, 0]
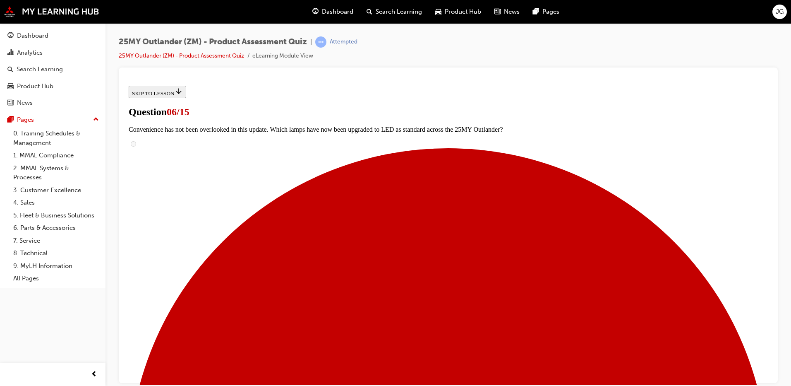
scroll to position [207, 0]
radio input "true"
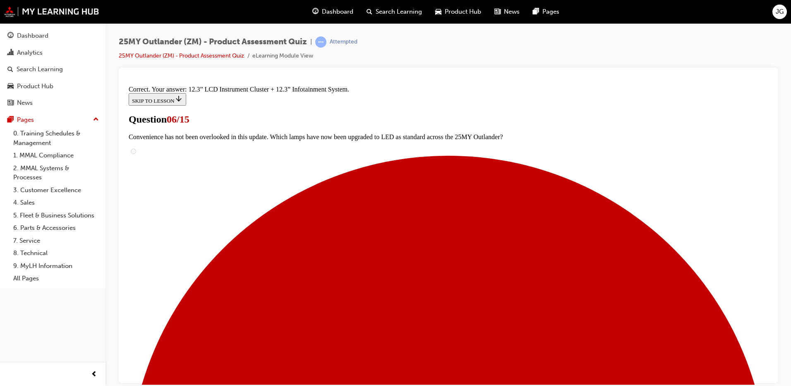
scroll to position [274, 0]
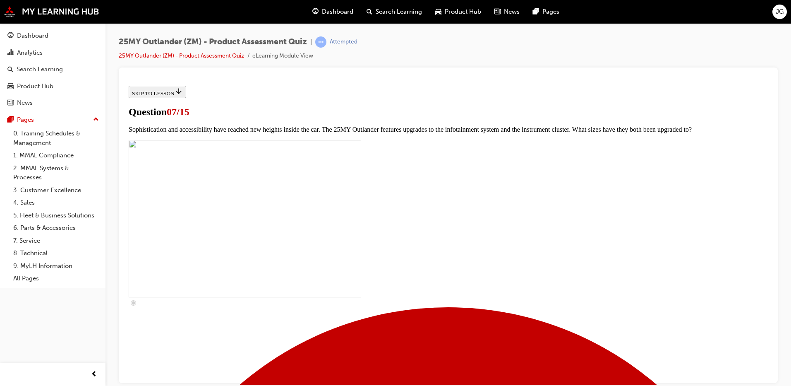
scroll to position [248, 0]
checkbox input "true"
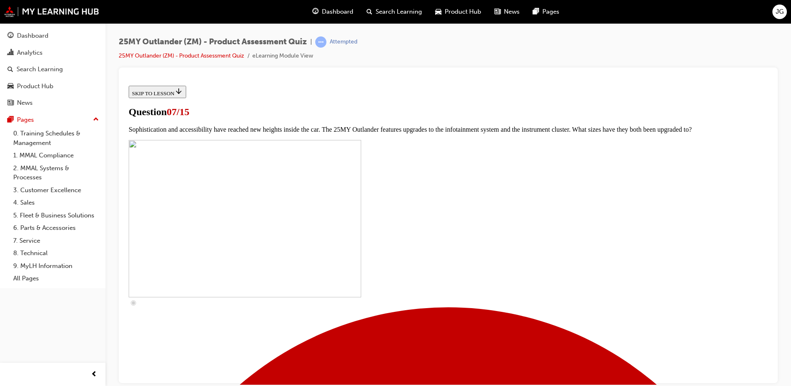
checkbox input "true"
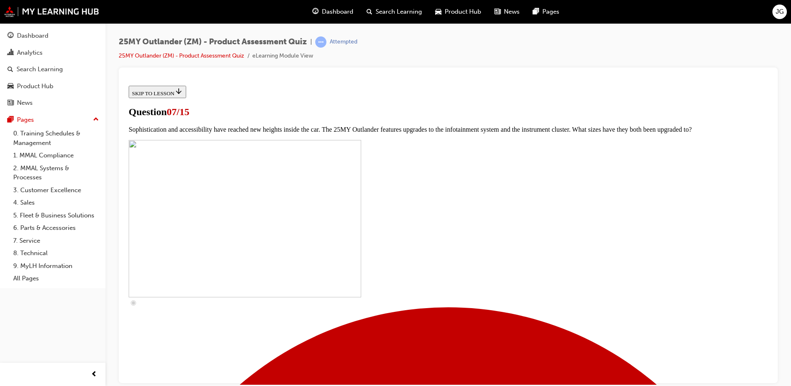
checkbox input "true"
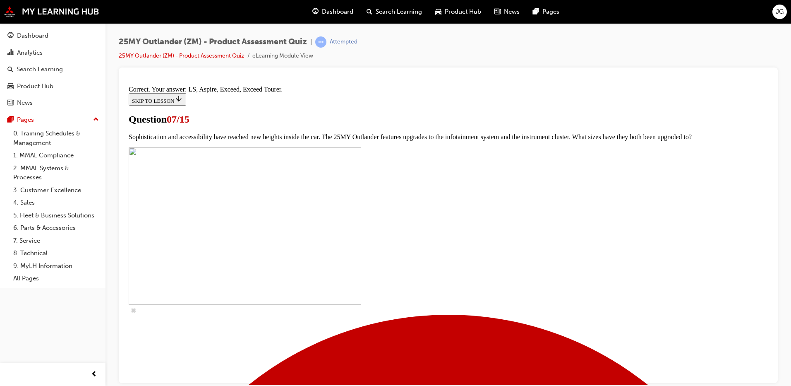
scroll to position [368, 0]
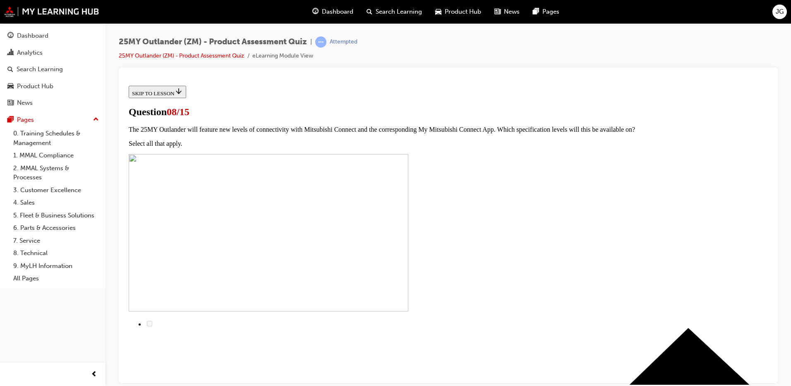
scroll to position [41, 0]
radio input "true"
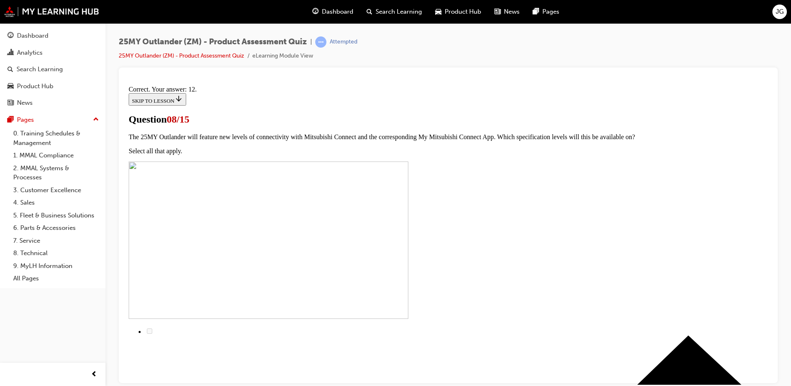
scroll to position [130, 0]
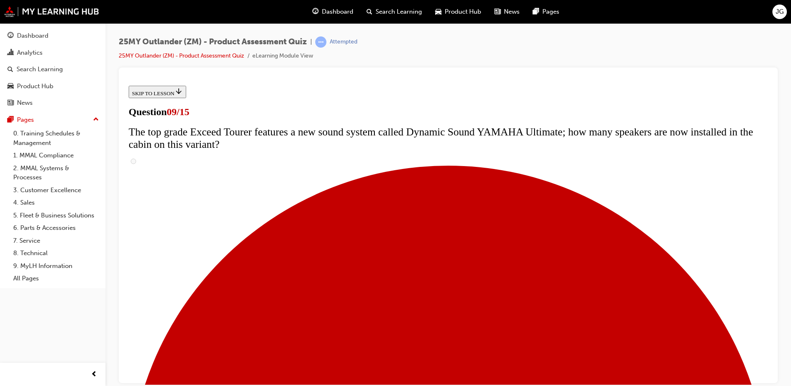
scroll to position [290, 0]
radio input "true"
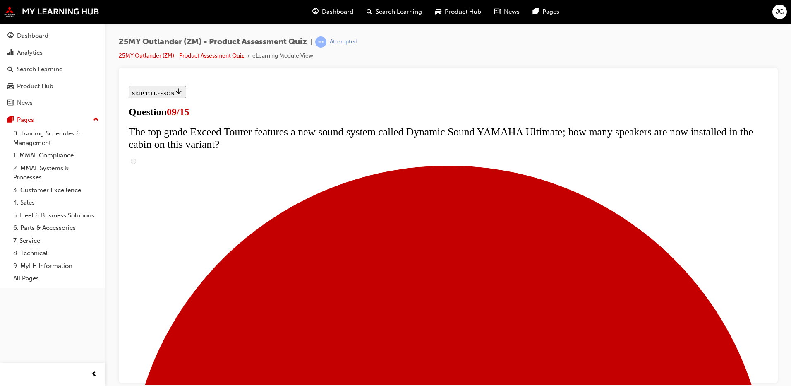
radio input "true"
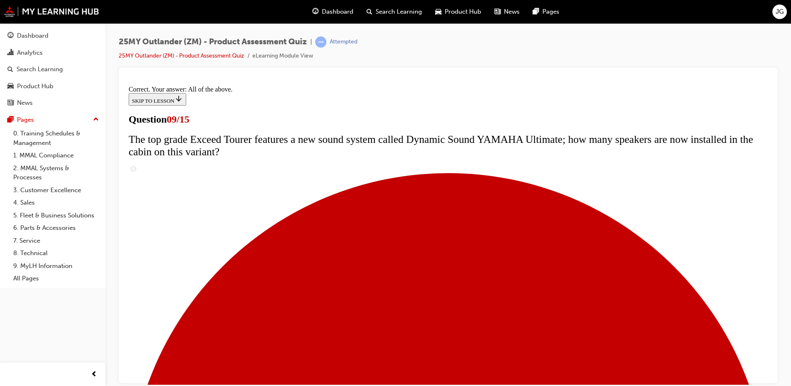
scroll to position [425, 0]
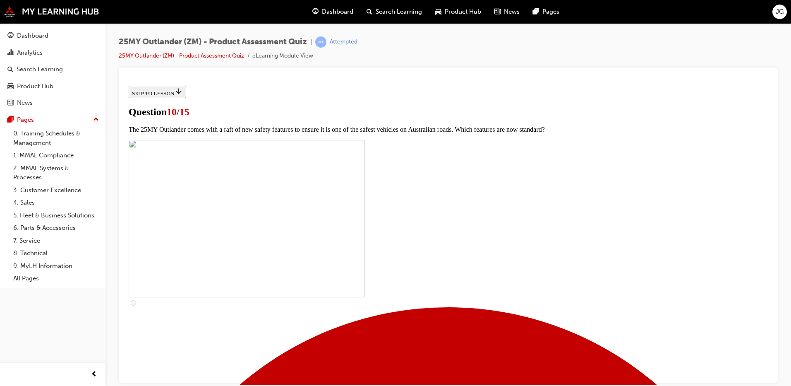
scroll to position [207, 0]
checkbox input "true"
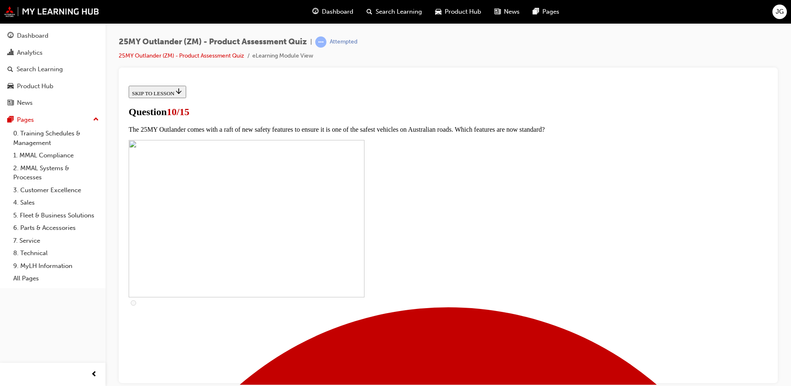
checkbox input "true"
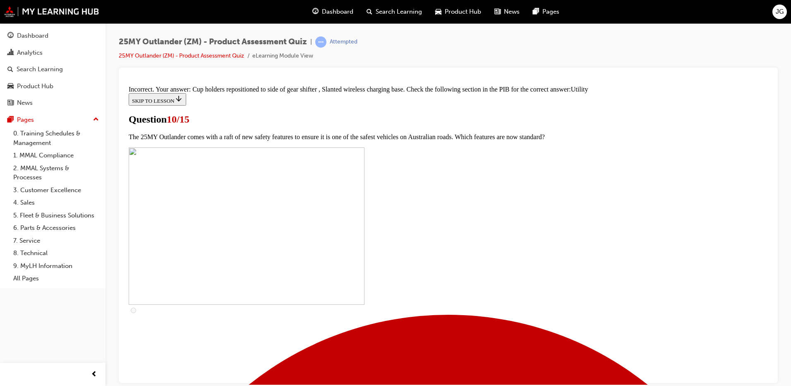
scroll to position [399, 0]
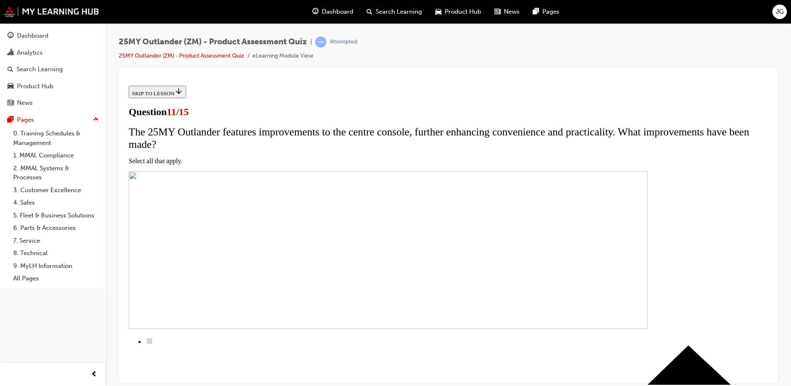
scroll to position [83, 0]
checkbox input "true"
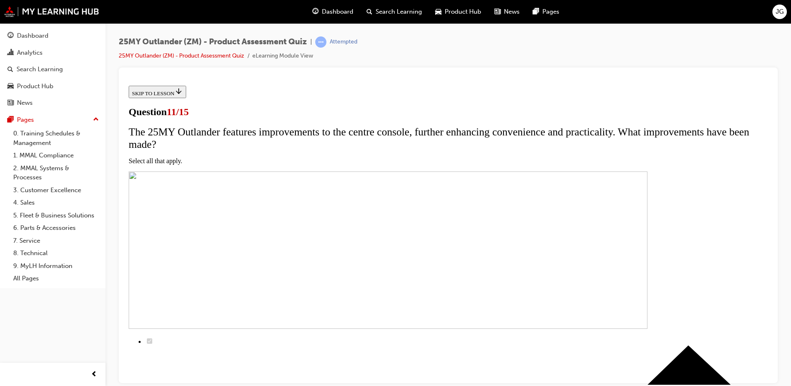
checkbox input "true"
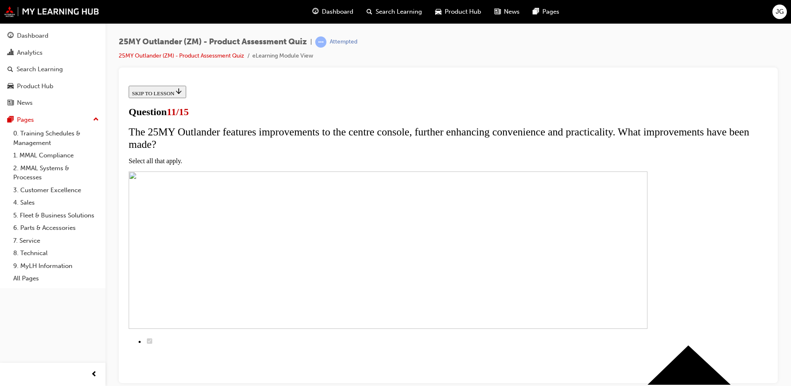
checkbox input "true"
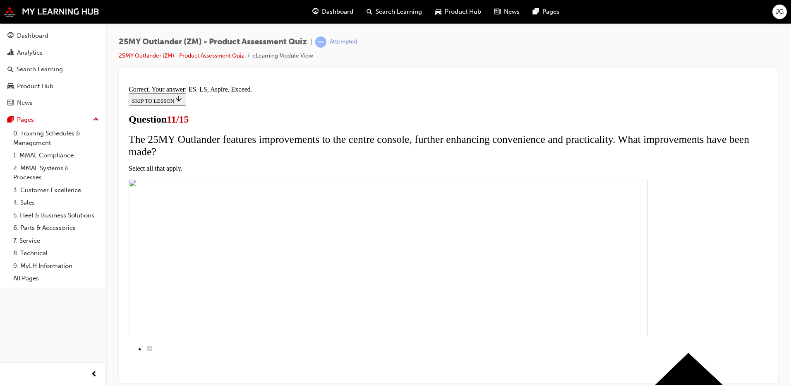
scroll to position [191, 0]
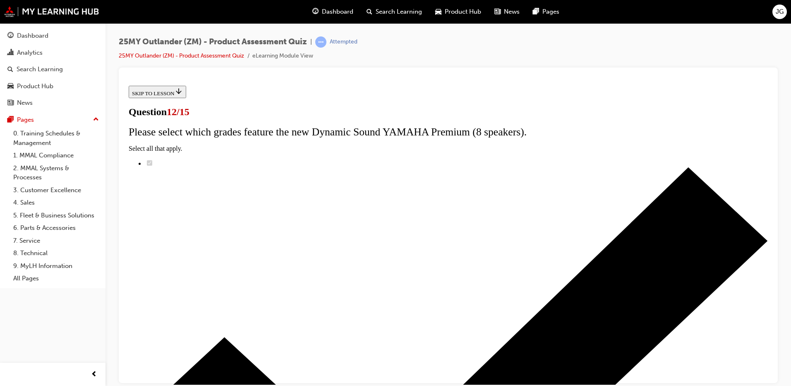
radio input "true"
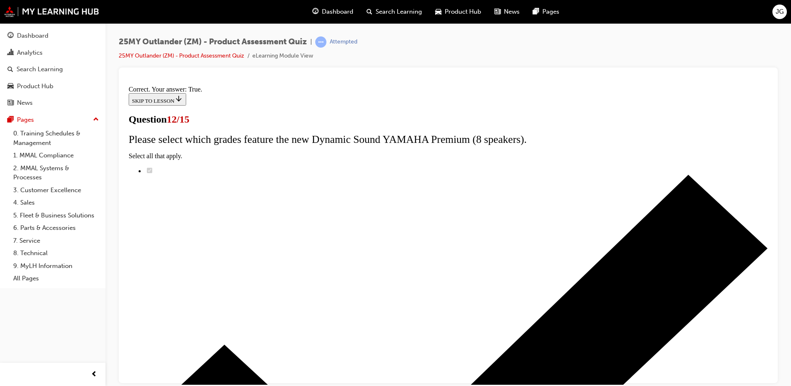
scroll to position [91, 0]
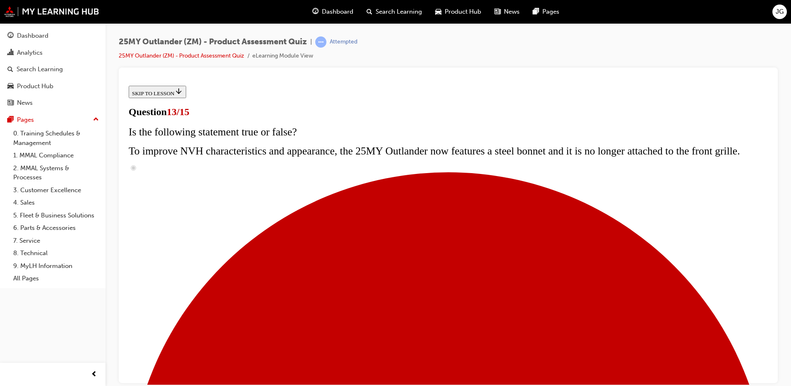
scroll to position [157, 0]
radio input "true"
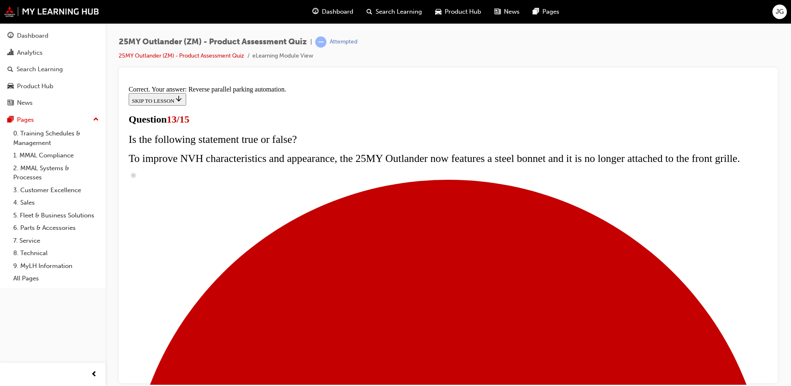
scroll to position [210, 0]
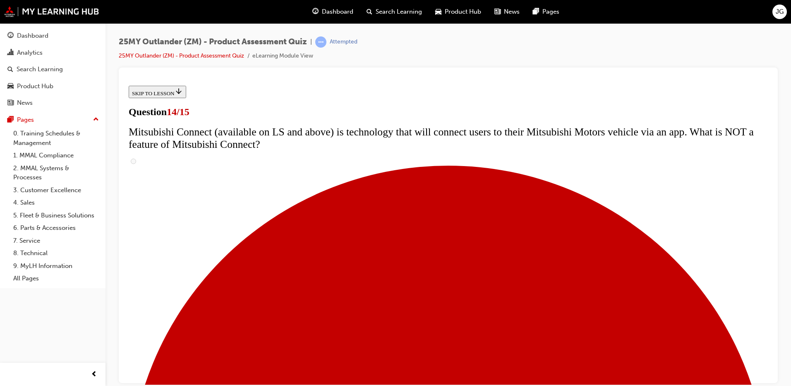
scroll to position [231, 0]
radio input "true"
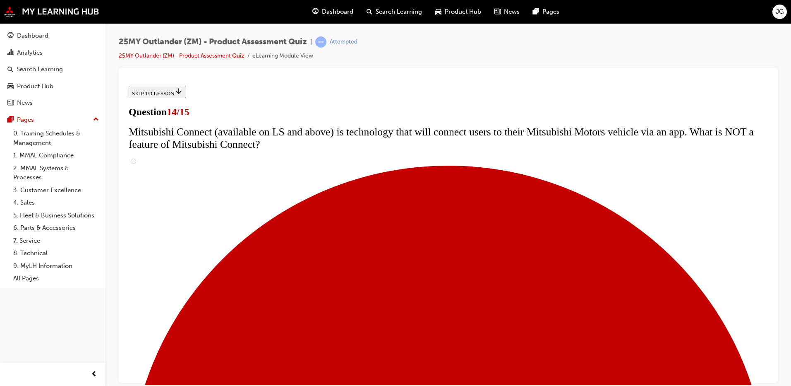
radio input "true"
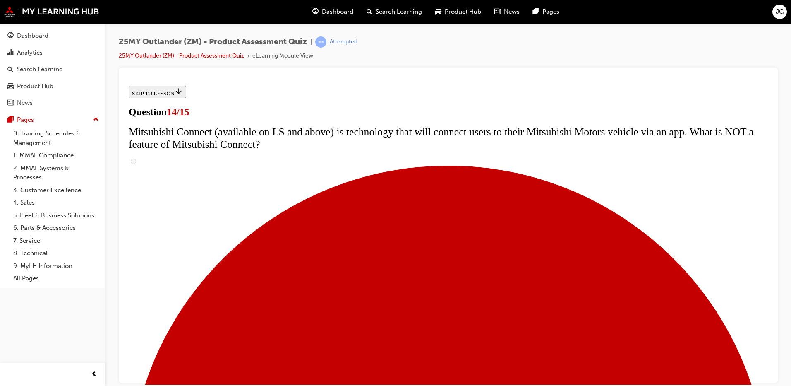
radio input "true"
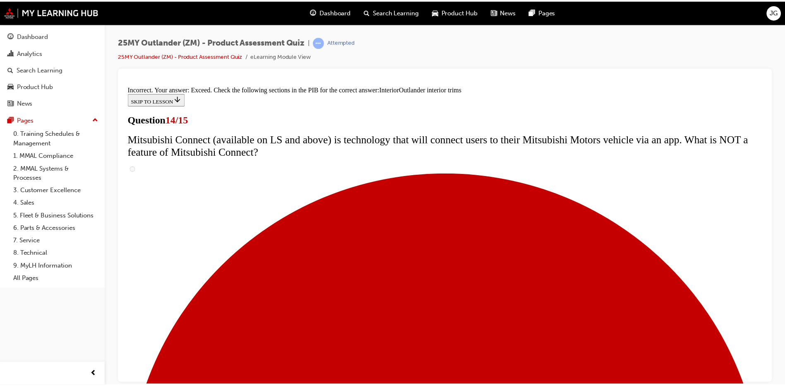
scroll to position [425, 0]
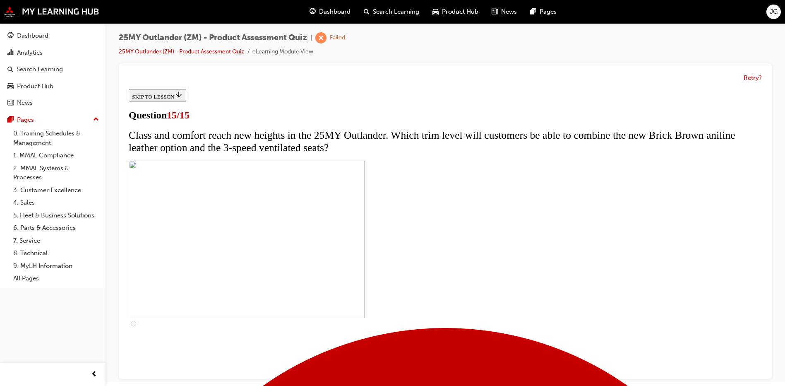
scroll to position [6, 0]
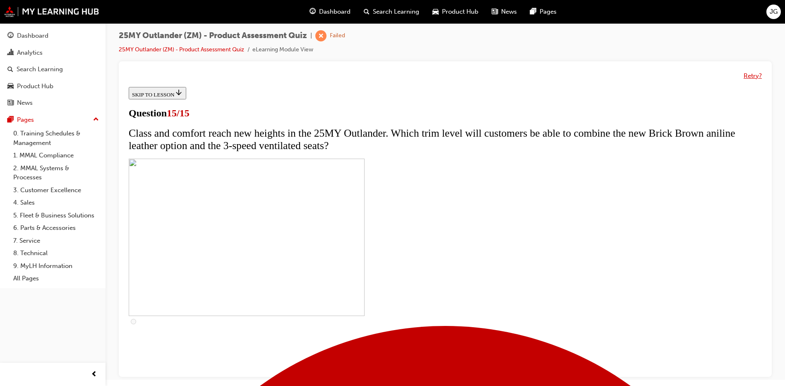
click at [751, 75] on button "Retry?" at bounding box center [753, 76] width 18 height 10
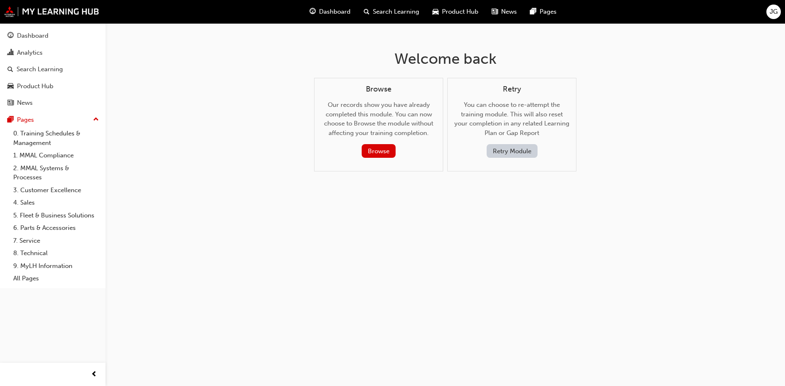
scroll to position [0, 0]
click at [516, 145] on button "Retry Module" at bounding box center [515, 151] width 51 height 14
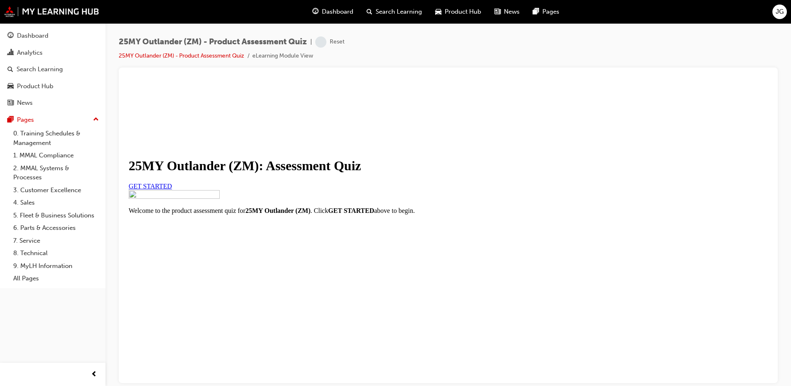
scroll to position [89, 0]
click at [172, 182] on link "GET STARTED" at bounding box center [150, 185] width 43 height 7
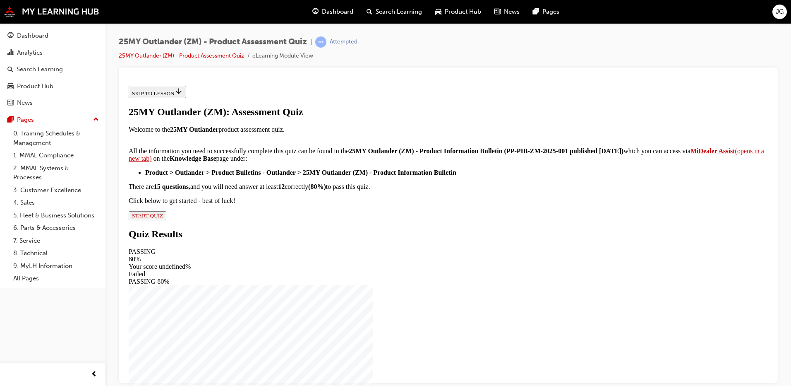
scroll to position [129, 0]
click at [315, 220] on div "25MY Outlander (ZM): Assessment Quiz Welcome to the 25MY Outlander product asse…" at bounding box center [448, 163] width 639 height 114
click at [163, 218] on span "START QUIZ" at bounding box center [147, 215] width 31 height 6
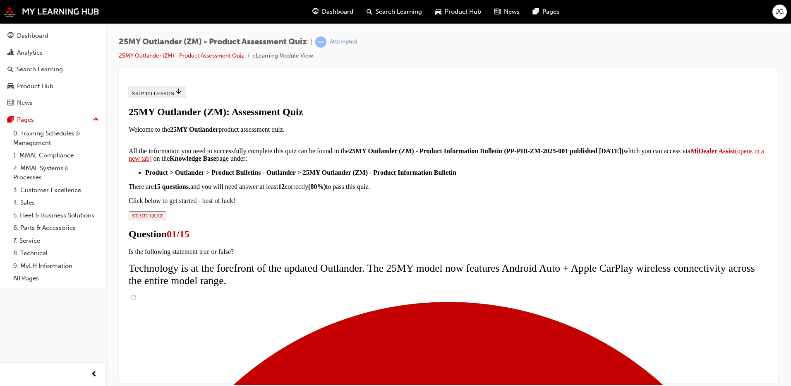
scroll to position [65, 0]
click at [136, 294] on input "True" at bounding box center [133, 296] width 5 height 5
radio input "true"
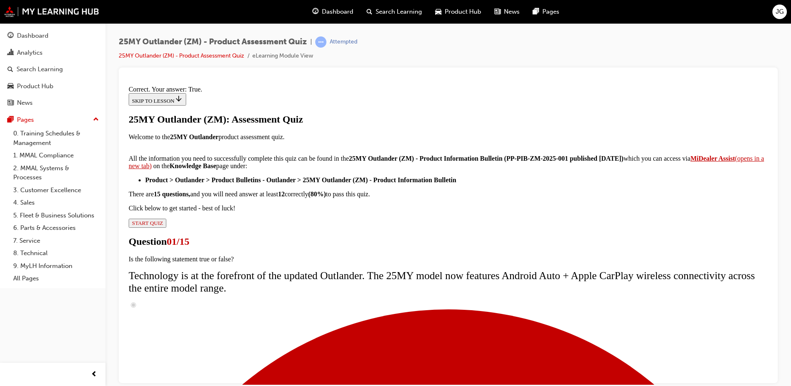
scroll to position [91, 0]
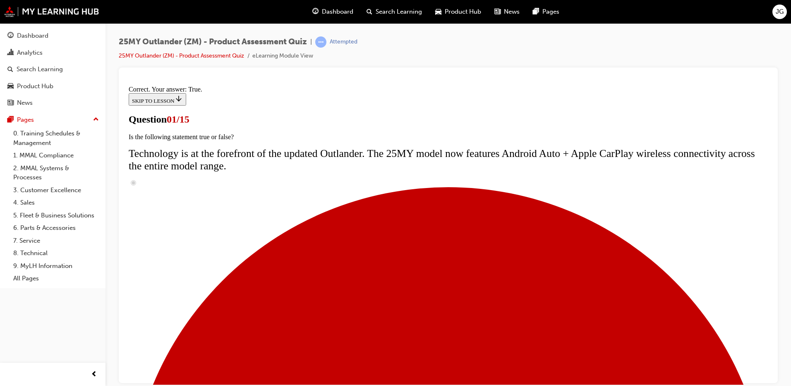
scroll to position [115, 0]
radio input "true"
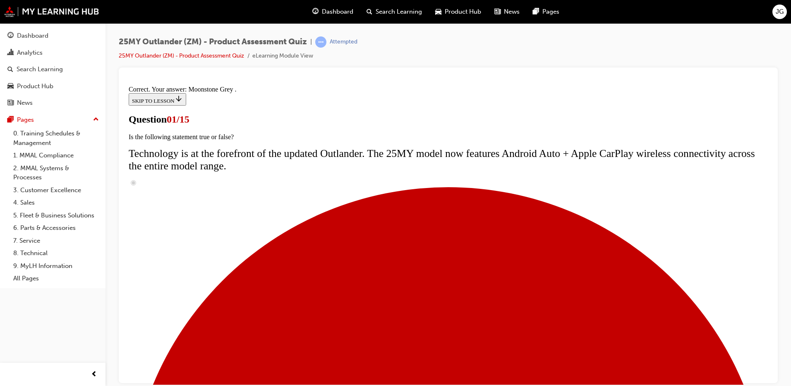
scroll to position [196, 0]
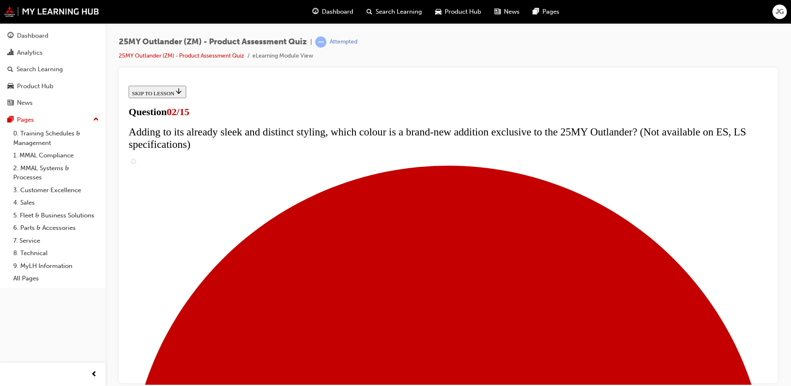
scroll to position [124, 0]
checkbox input "true"
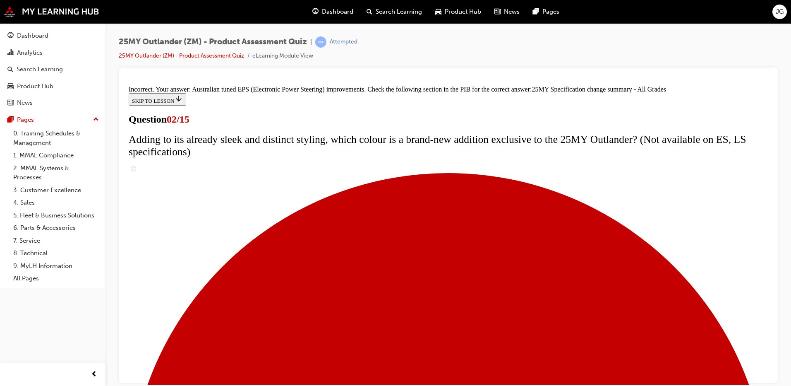
scroll to position [275, 0]
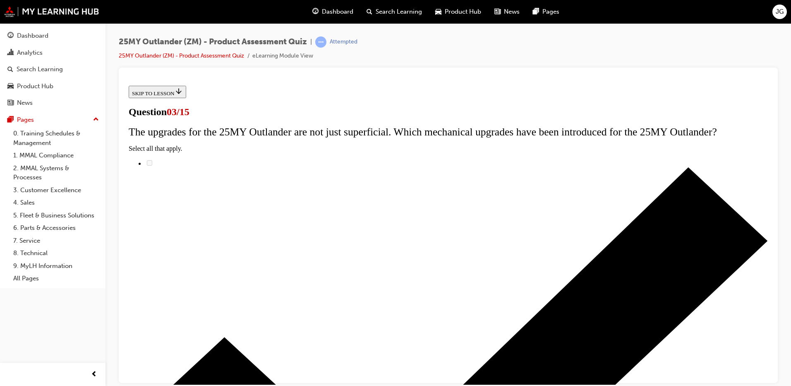
radio input "true"
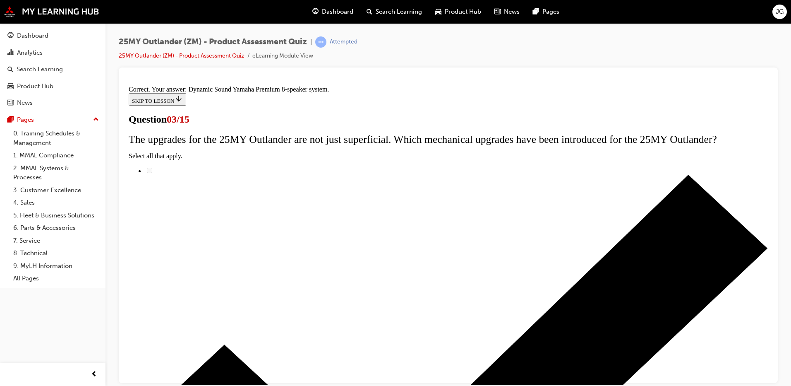
scroll to position [130, 0]
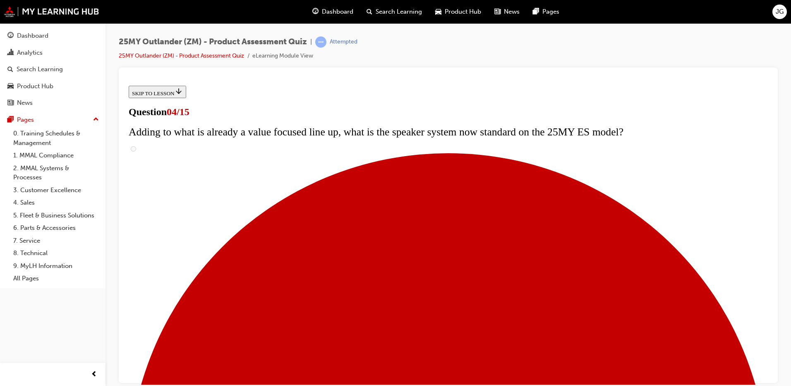
scroll to position [107, 0]
checkbox input "true"
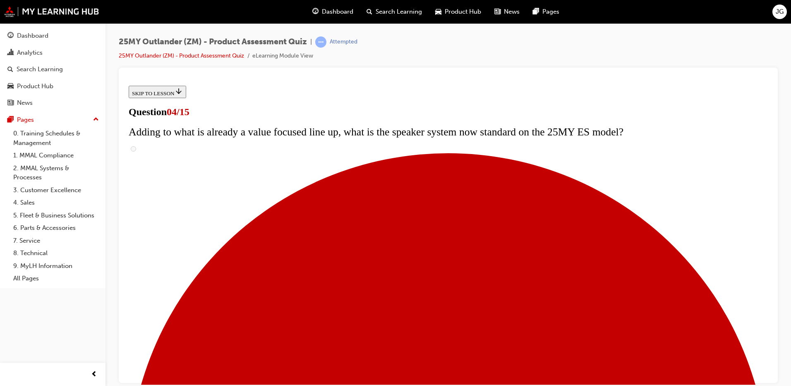
checkbox input "true"
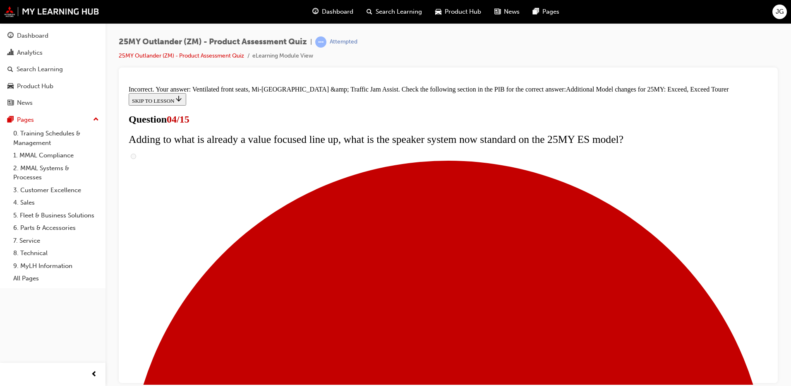
scroll to position [308, 0]
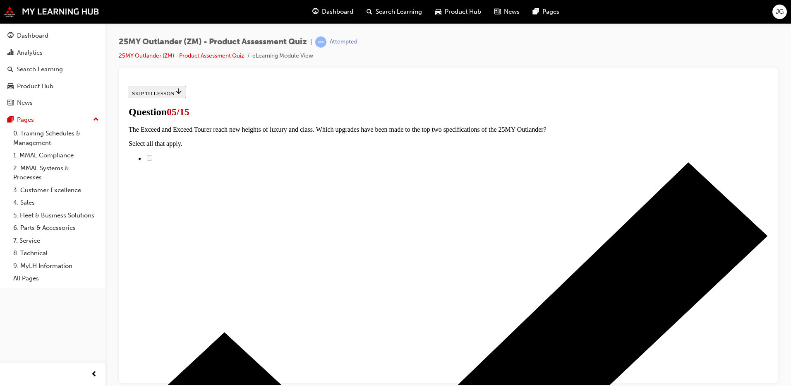
scroll to position [124, 0]
drag, startPoint x: 319, startPoint y: 296, endPoint x: 373, endPoint y: 318, distance: 57.9
radio input "true"
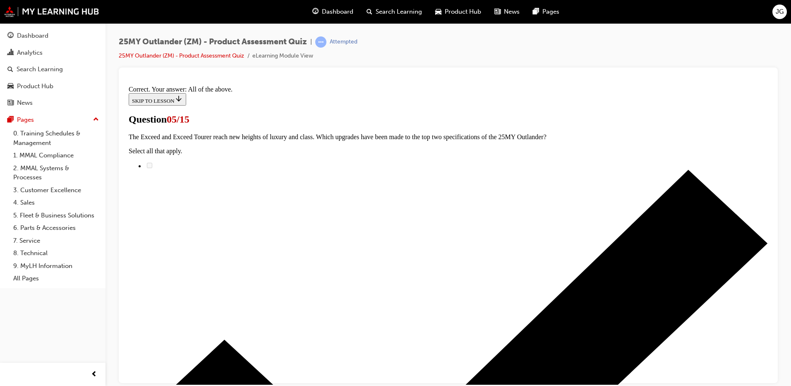
scroll to position [196, 0]
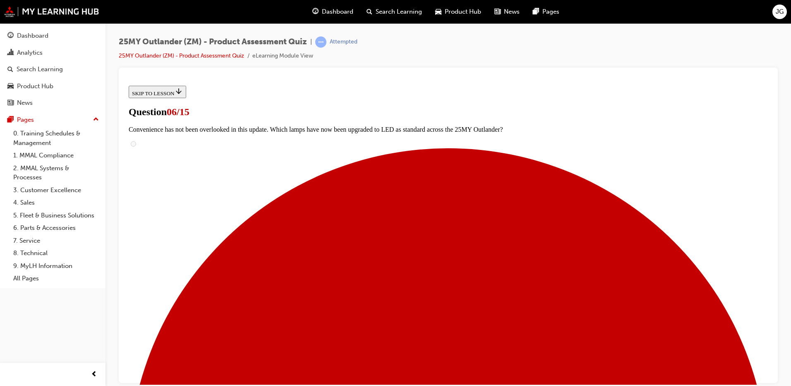
scroll to position [166, 0]
radio input "true"
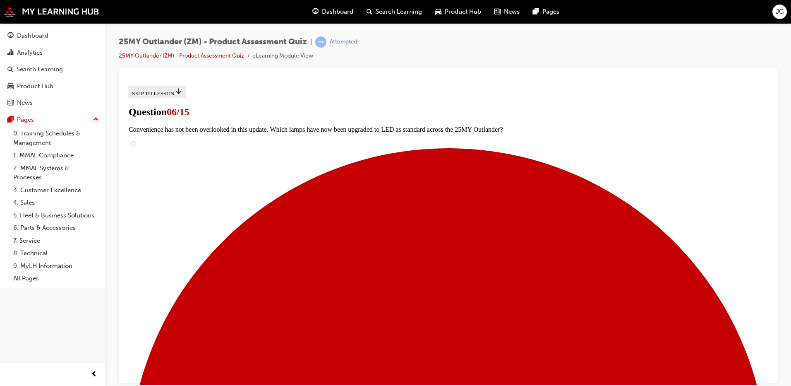
drag, startPoint x: 442, startPoint y: 308, endPoint x: 493, endPoint y: 273, distance: 62.1
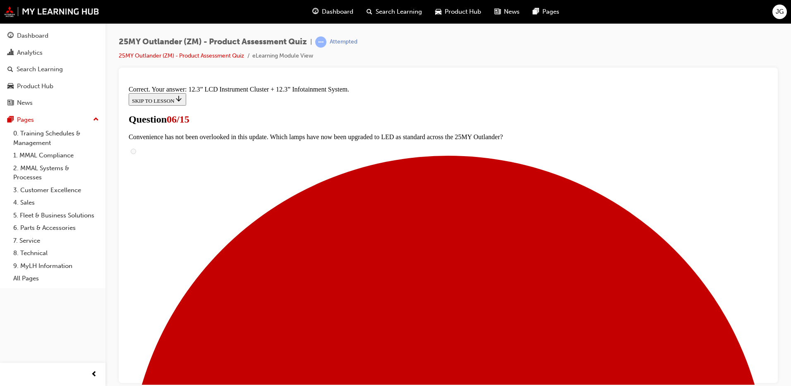
scroll to position [274, 0]
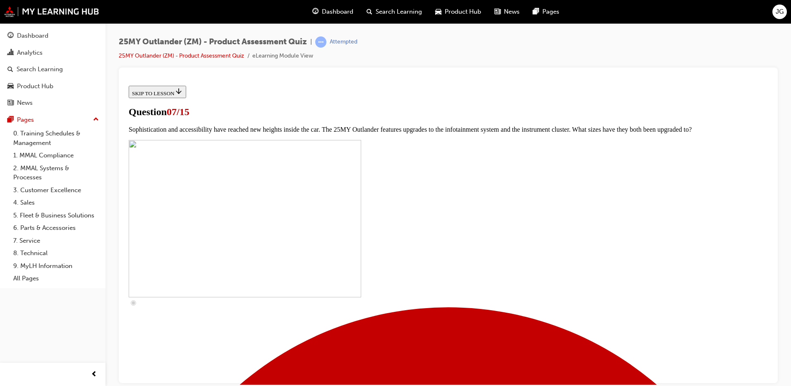
scroll to position [331, 0]
checkbox input "true"
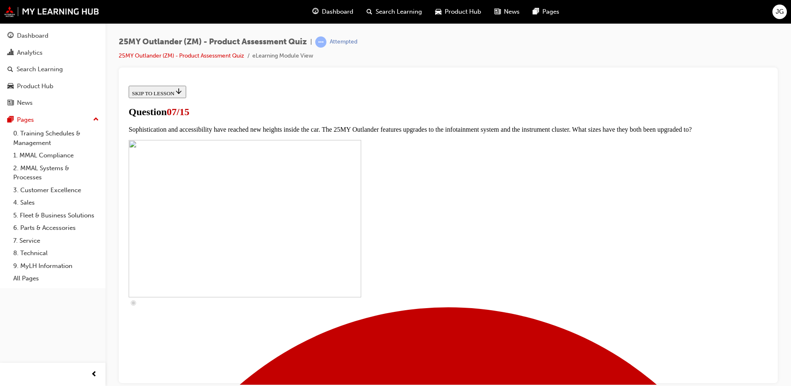
checkbox input "true"
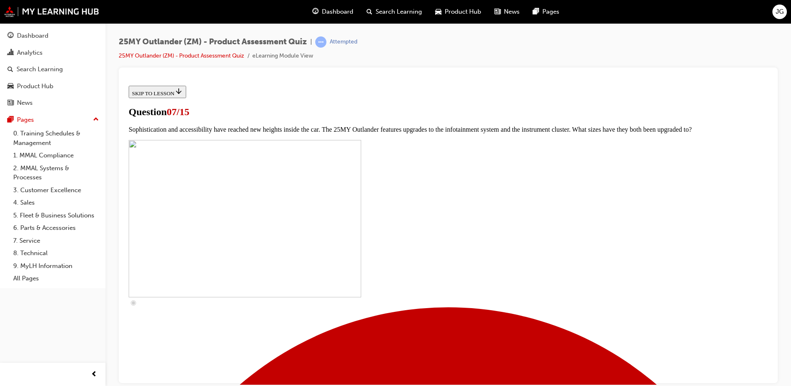
checkbox input "true"
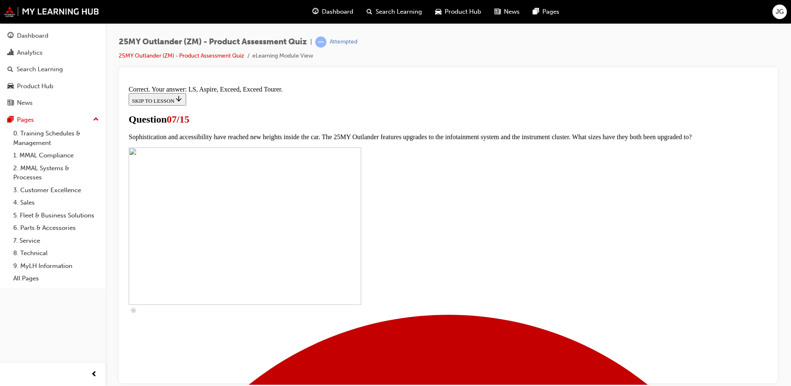
scroll to position [368, 0]
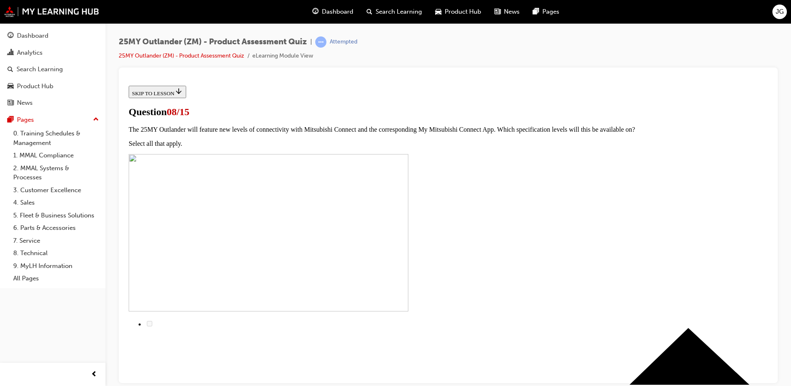
scroll to position [0, 0]
radio input "true"
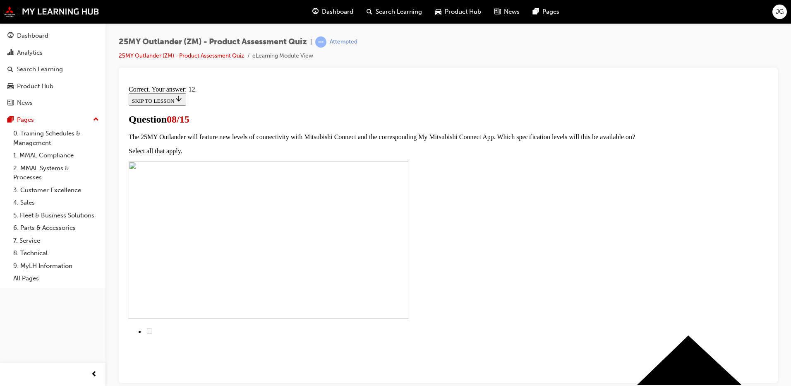
scroll to position [130, 0]
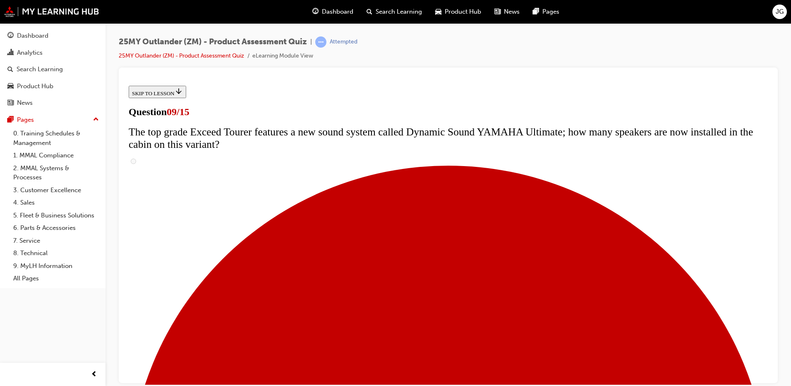
scroll to position [289, 0]
radio input "true"
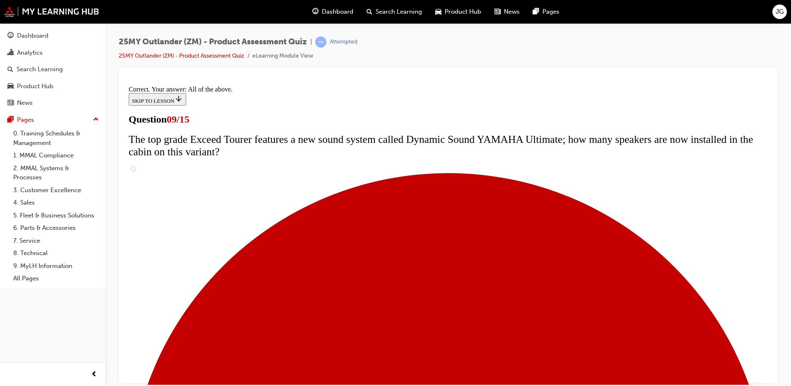
scroll to position [425, 0]
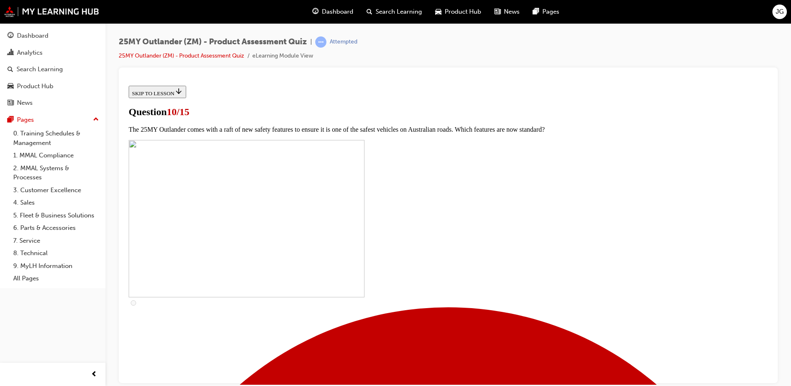
scroll to position [166, 0]
checkbox input "true"
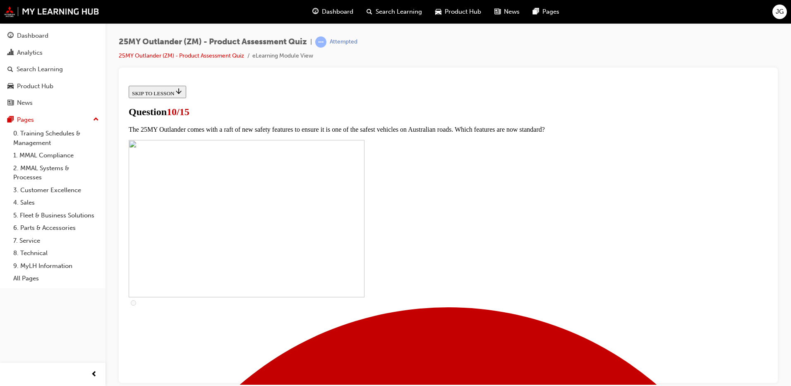
checkbox input "true"
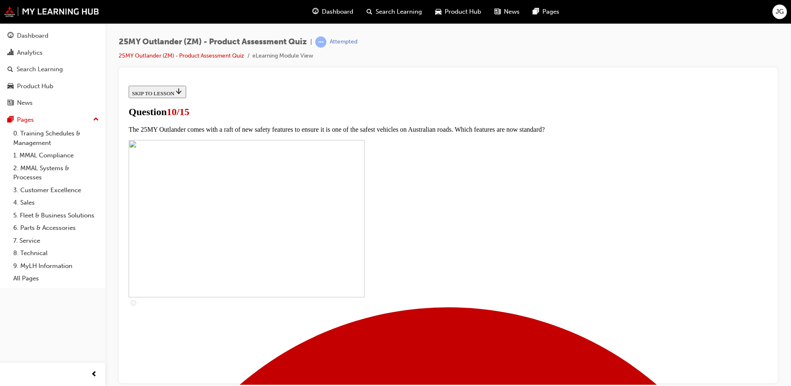
checkbox input "true"
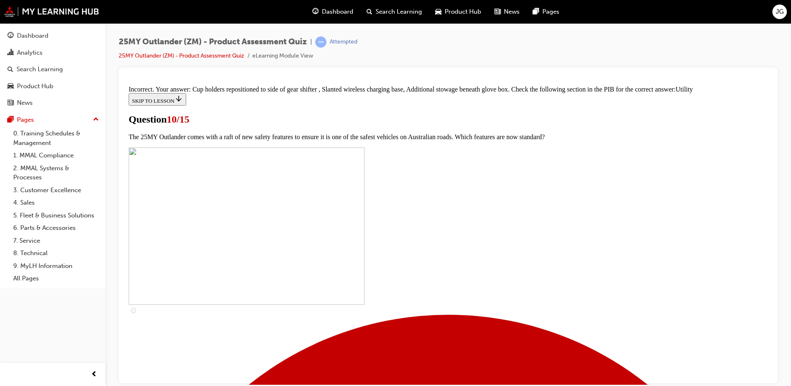
scroll to position [399, 0]
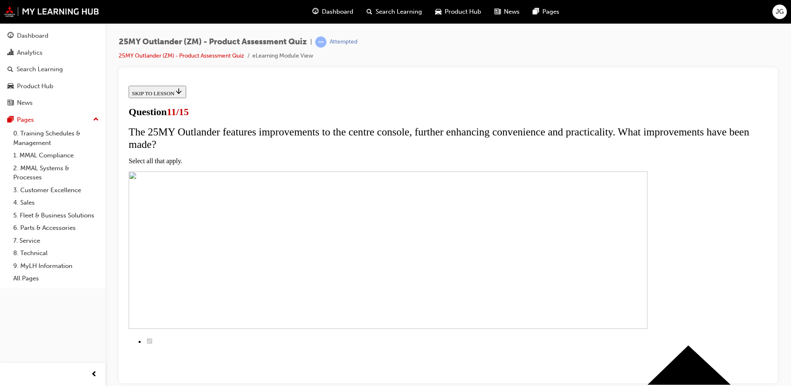
scroll to position [83, 0]
checkbox input "true"
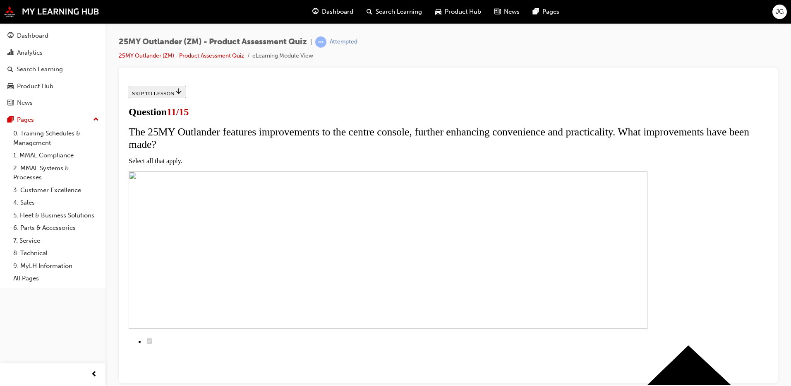
checkbox input "true"
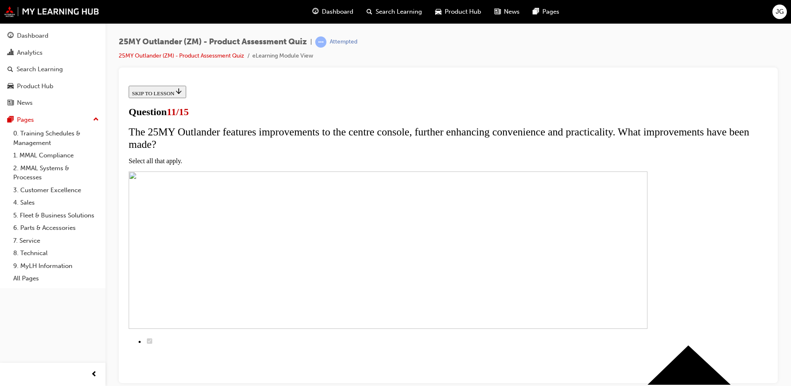
checkbox input "true"
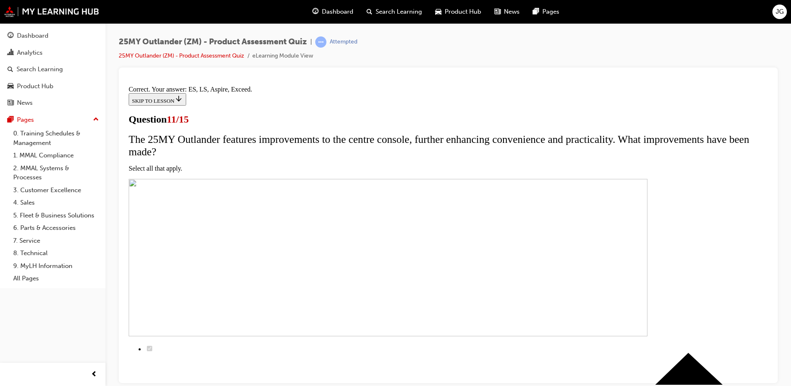
scroll to position [191, 0]
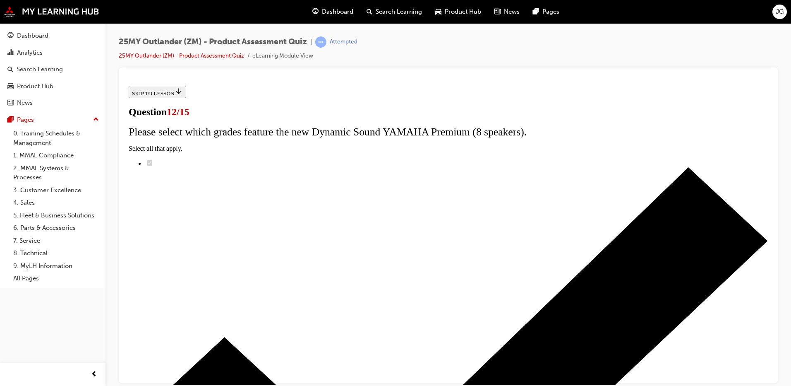
scroll to position [65, 0]
radio input "true"
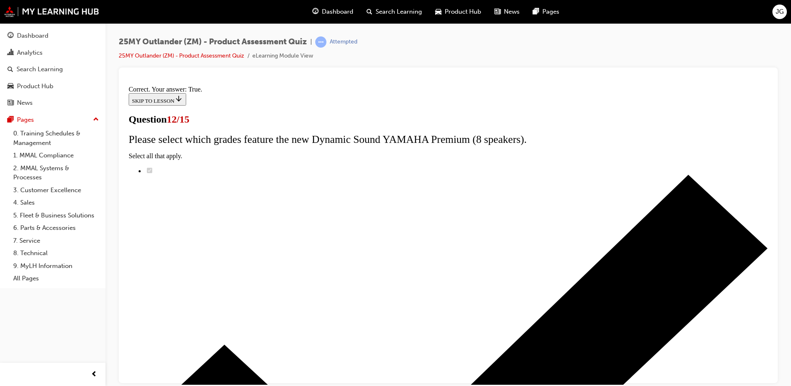
scroll to position [91, 0]
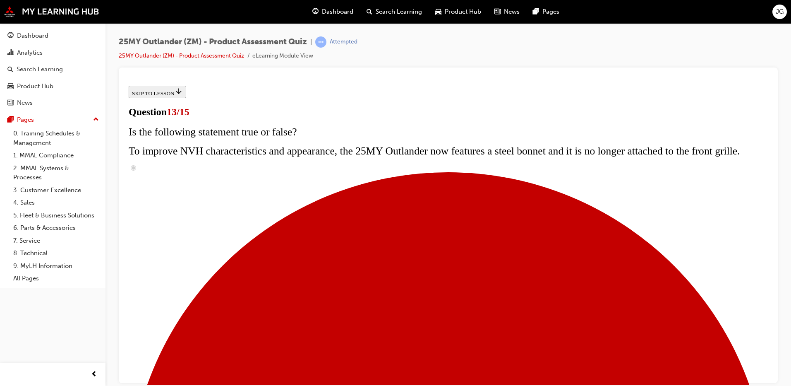
scroll to position [90, 0]
radio input "true"
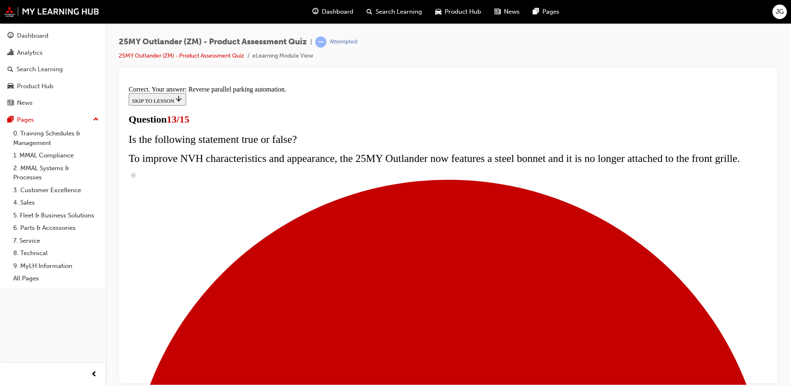
scroll to position [210, 0]
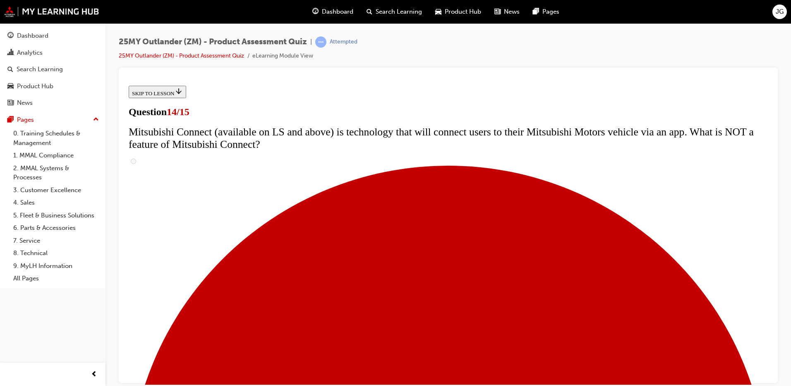
scroll to position [314, 0]
radio input "true"
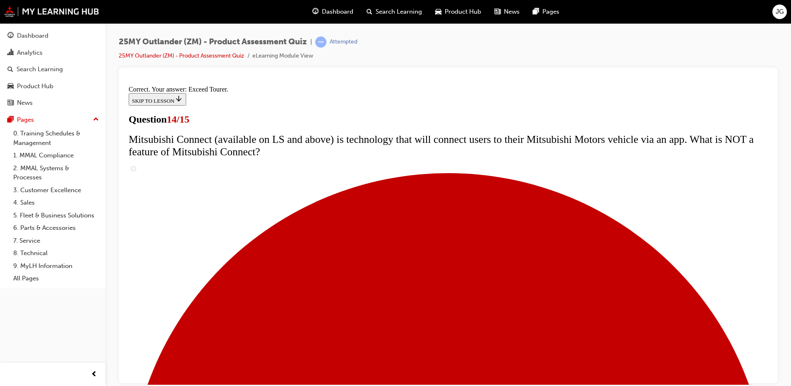
scroll to position [340, 0]
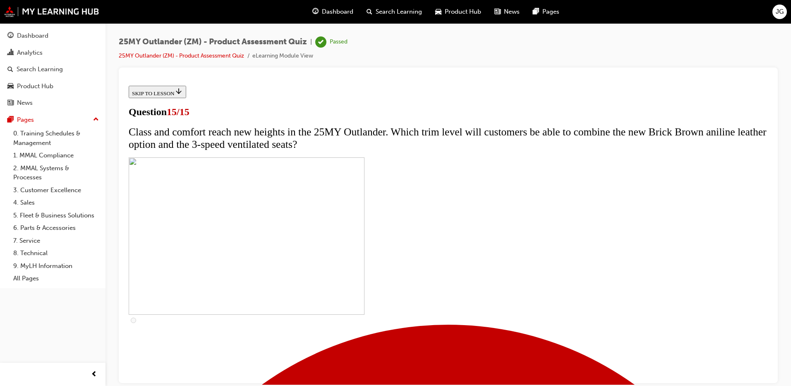
scroll to position [120, 0]
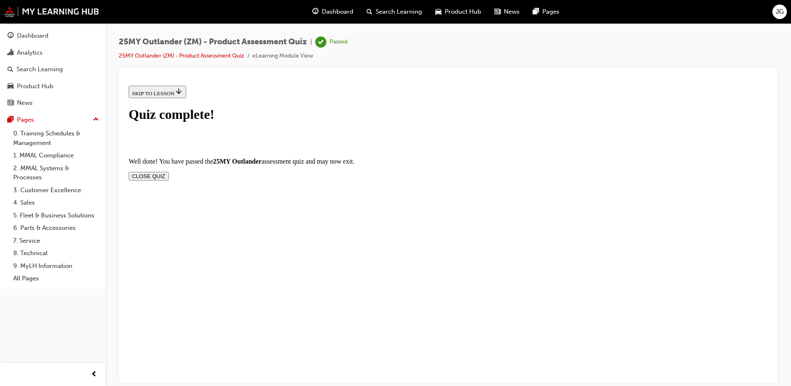
click at [169, 171] on button "CLOSE QUIZ" at bounding box center [149, 175] width 40 height 9
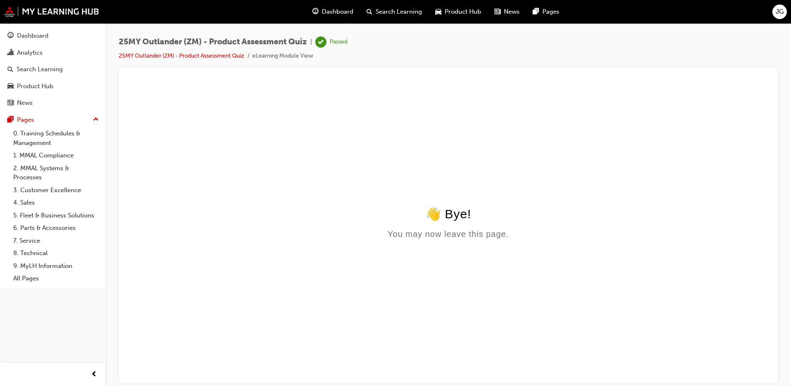
scroll to position [0, 0]
